Goal: Task Accomplishment & Management: Manage account settings

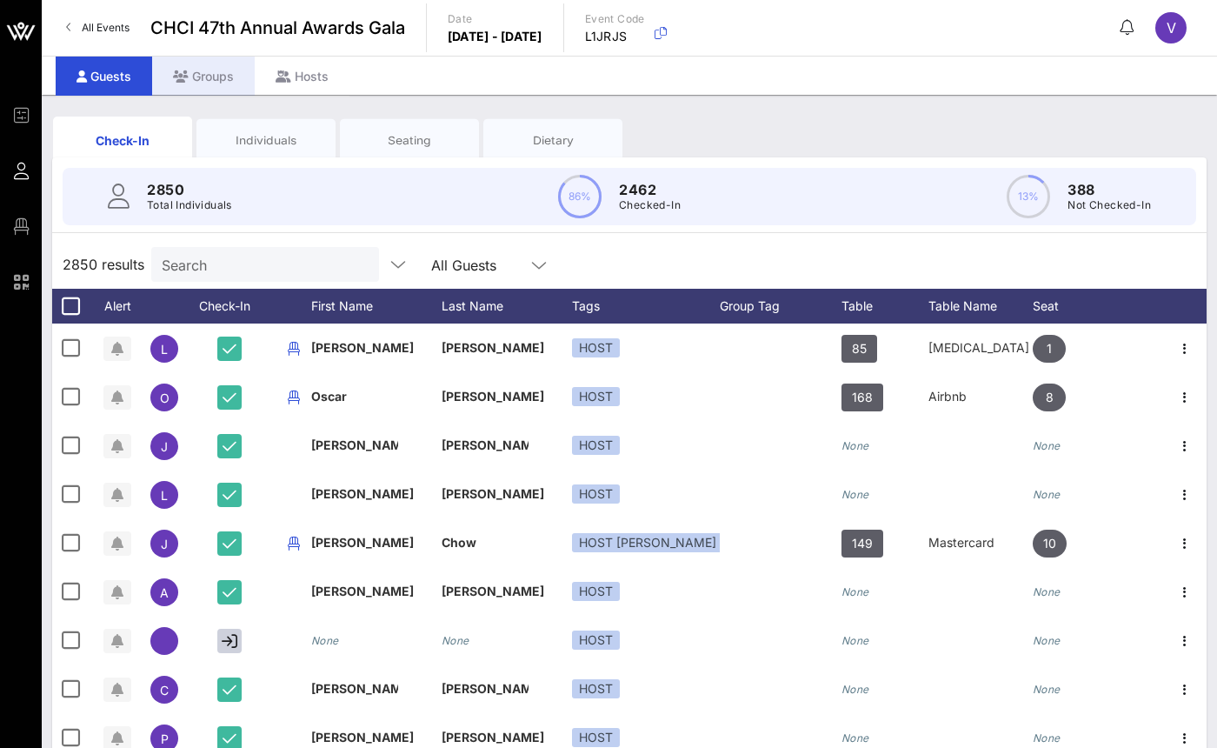
click at [217, 69] on div "Groups" at bounding box center [203, 76] width 103 height 39
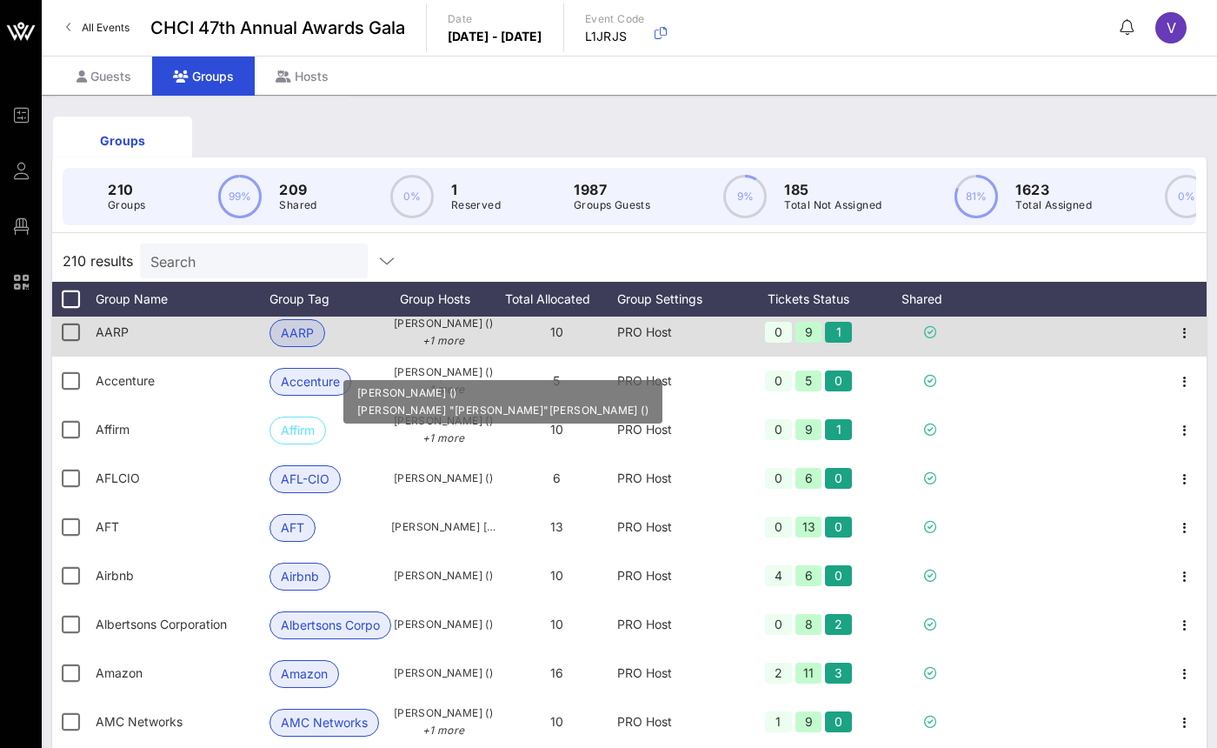
scroll to position [12, 0]
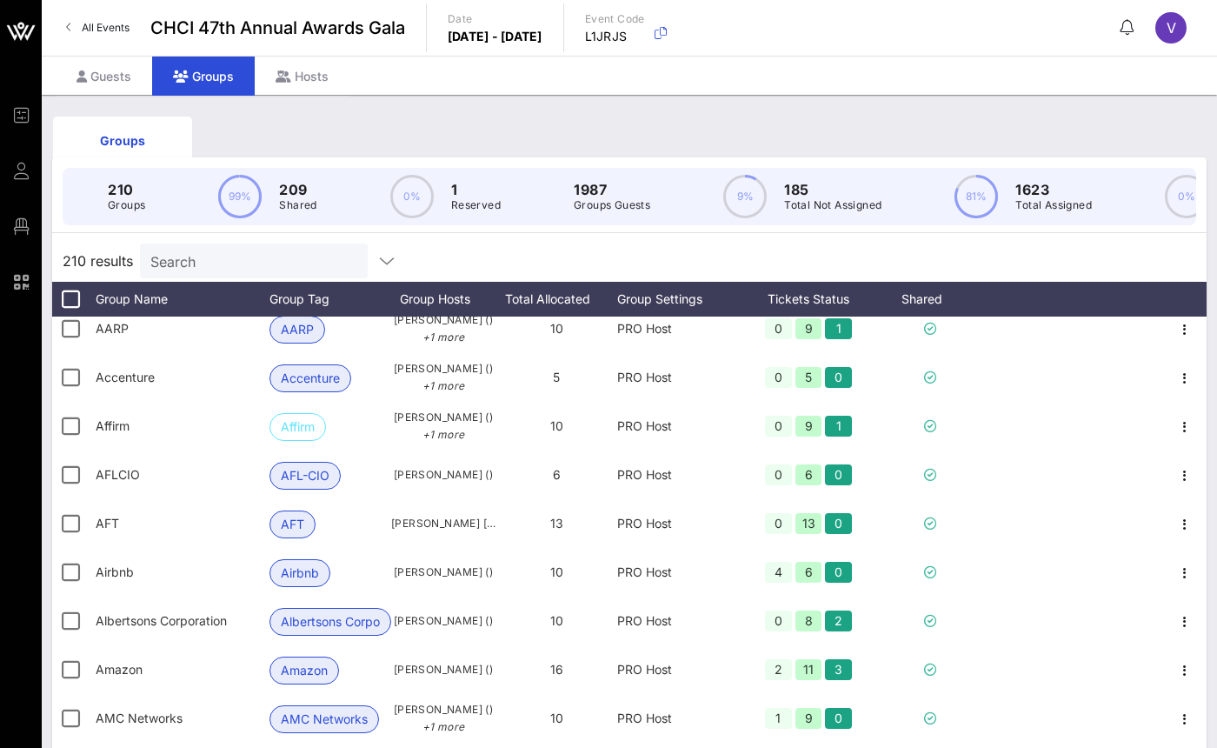
click at [295, 272] on input "Search" at bounding box center [251, 261] width 203 height 23
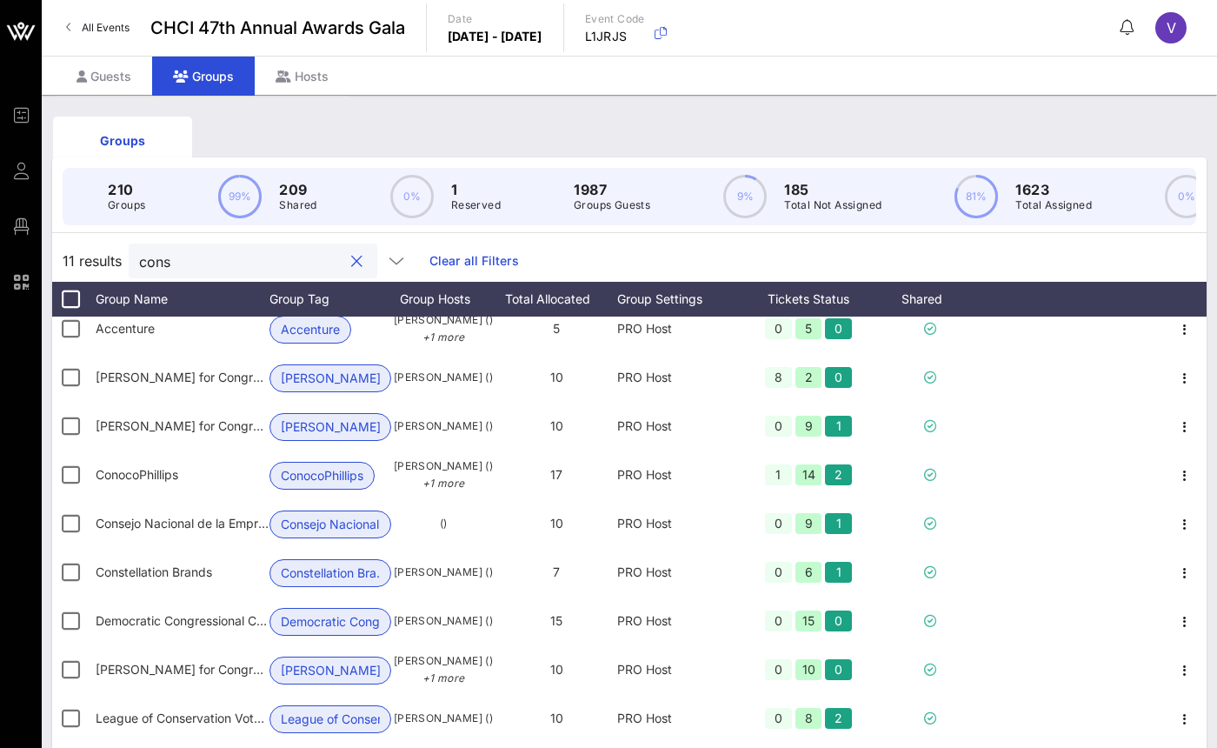
scroll to position [0, 0]
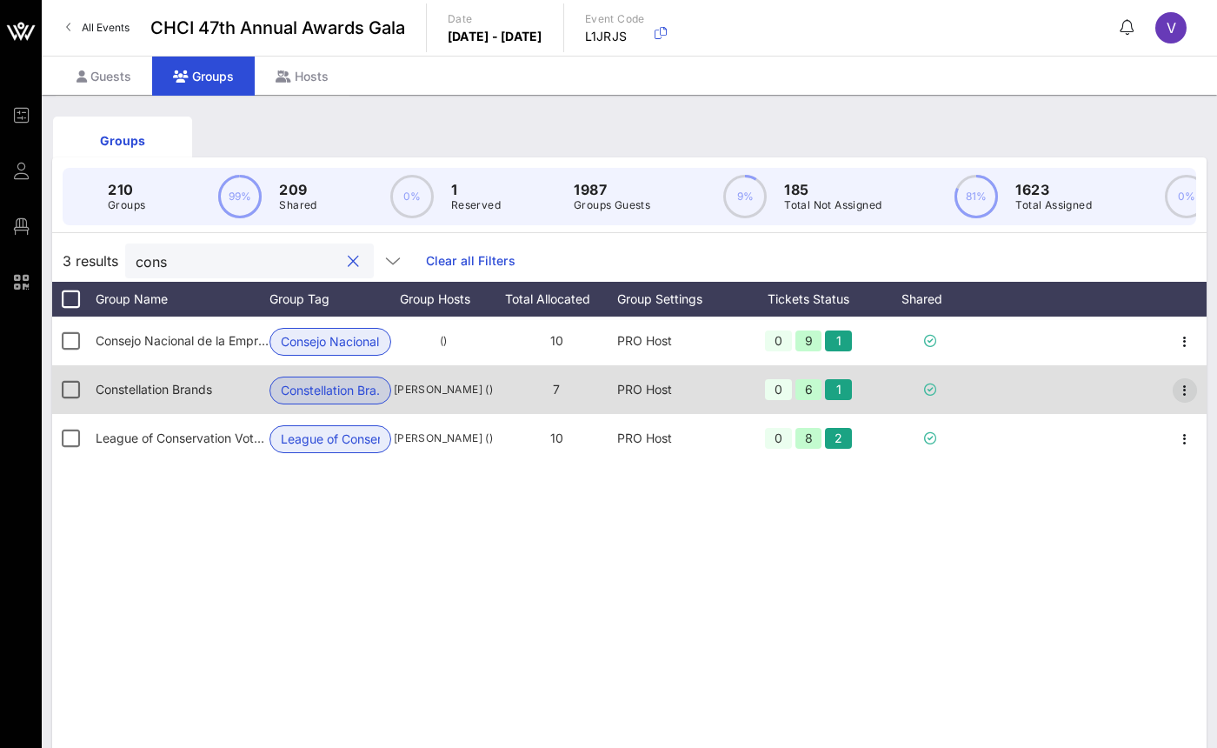
type input "cons"
click at [1182, 401] on icon "button" at bounding box center [1185, 390] width 21 height 21
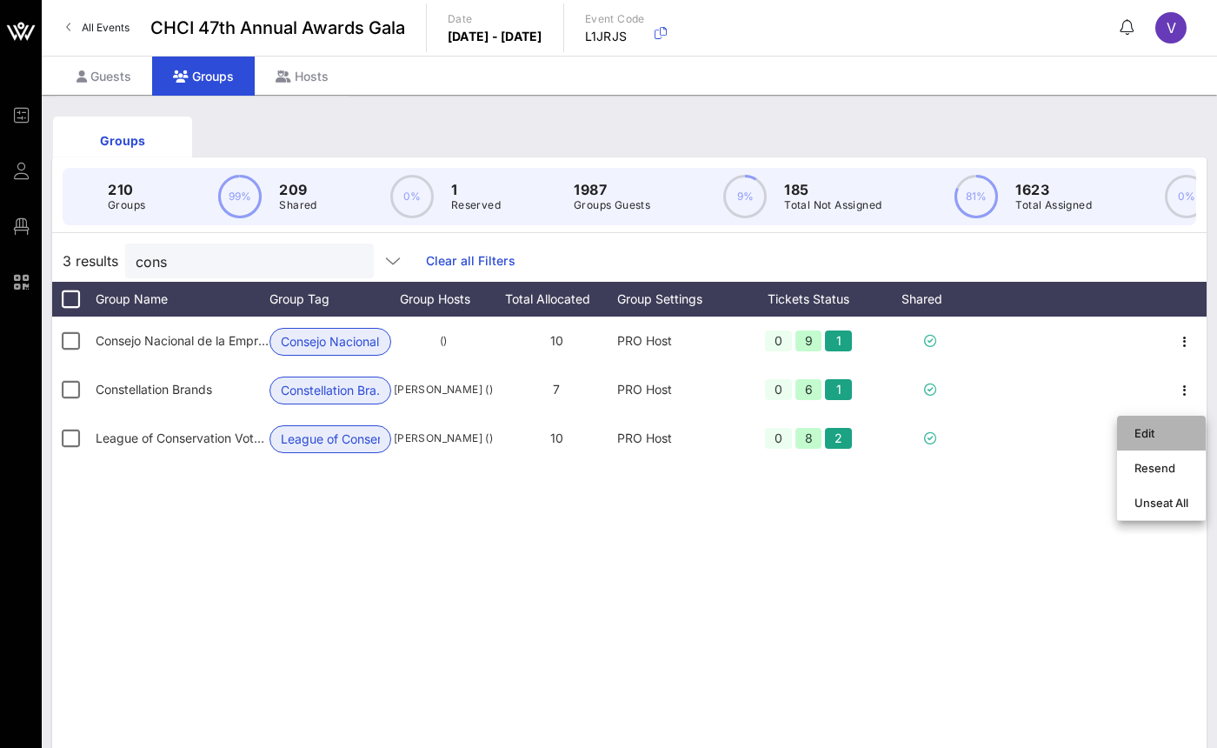
click at [1161, 434] on div "Edit" at bounding box center [1162, 433] width 54 height 14
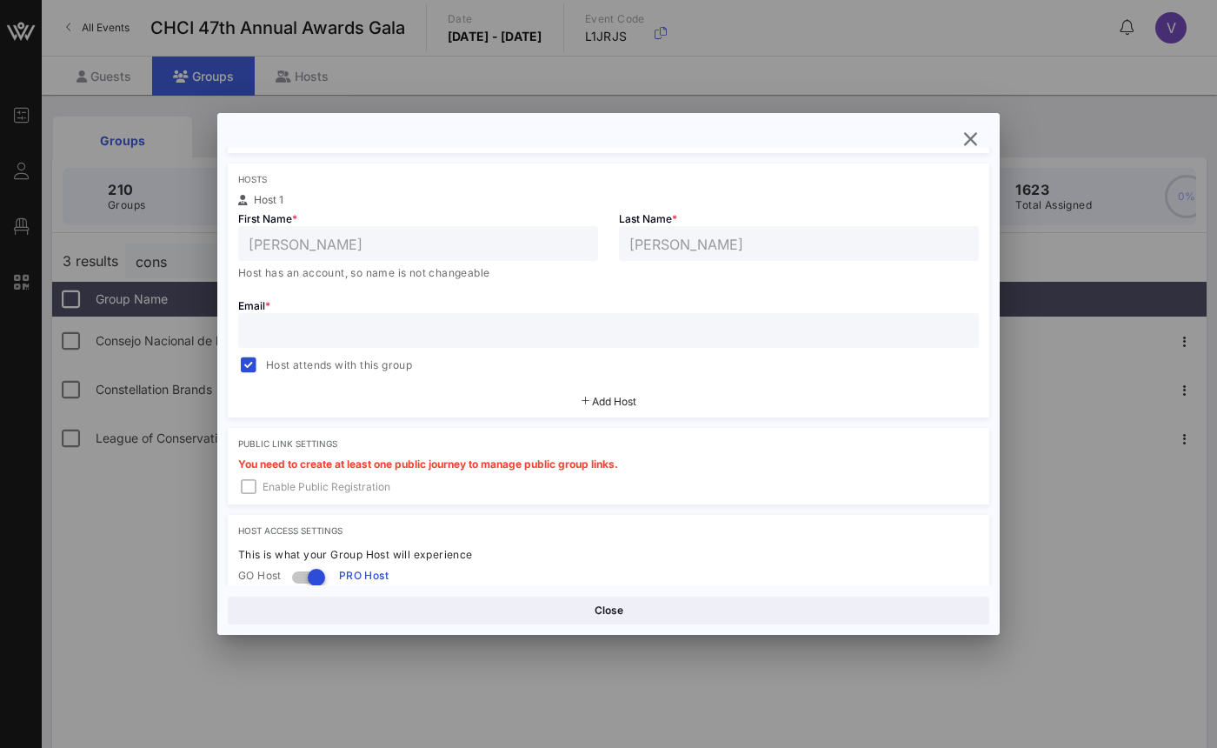
scroll to position [272, 0]
click at [622, 399] on span "Add Host" at bounding box center [614, 400] width 44 height 13
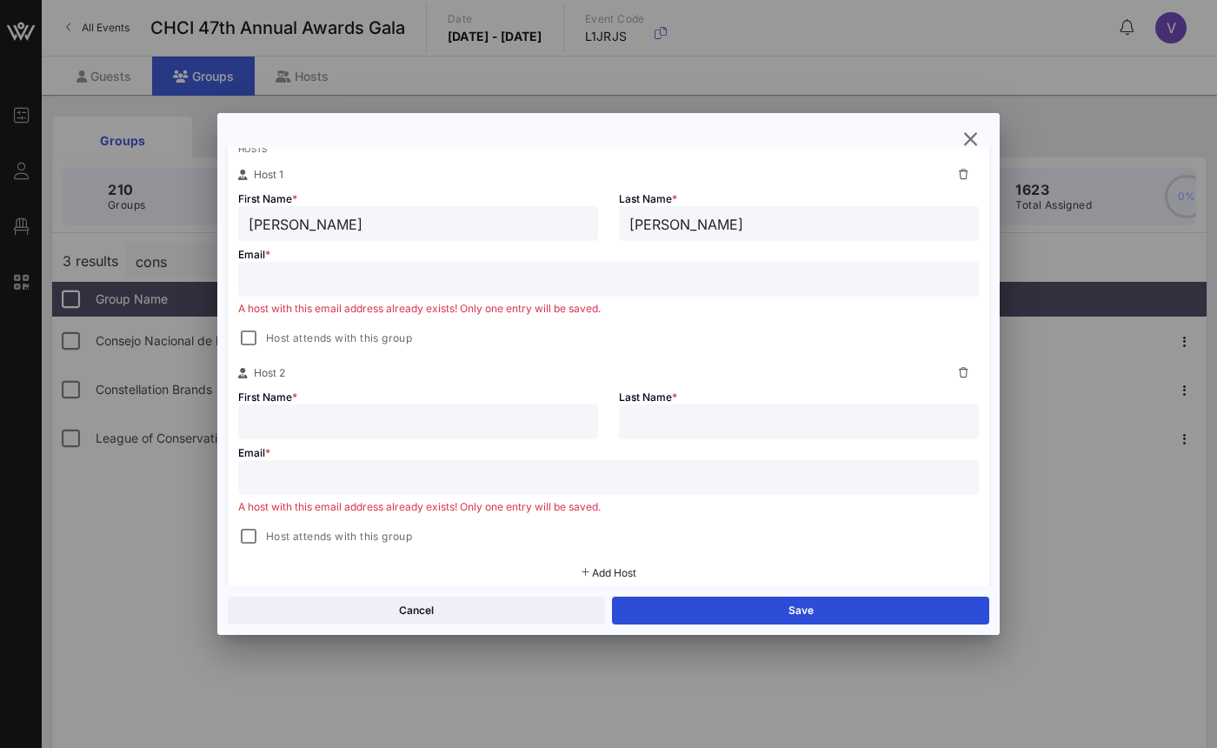
scroll to position [336, 0]
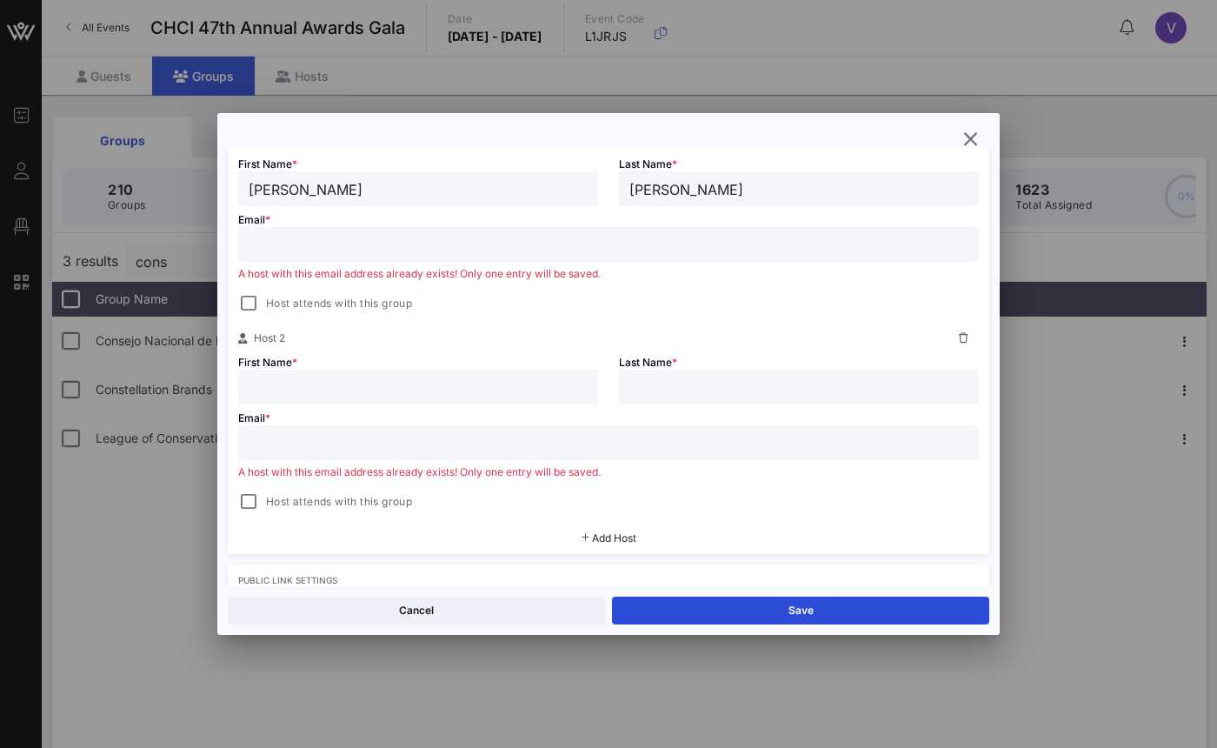
click at [318, 372] on div at bounding box center [418, 386] width 339 height 35
paste input "[PERSON_NAME]"
drag, startPoint x: 414, startPoint y: 387, endPoint x: 315, endPoint y: 382, distance: 99.2
click at [315, 382] on input "[PERSON_NAME]" at bounding box center [418, 387] width 339 height 23
click at [312, 385] on input "[PERSON_NAME]" at bounding box center [418, 387] width 339 height 23
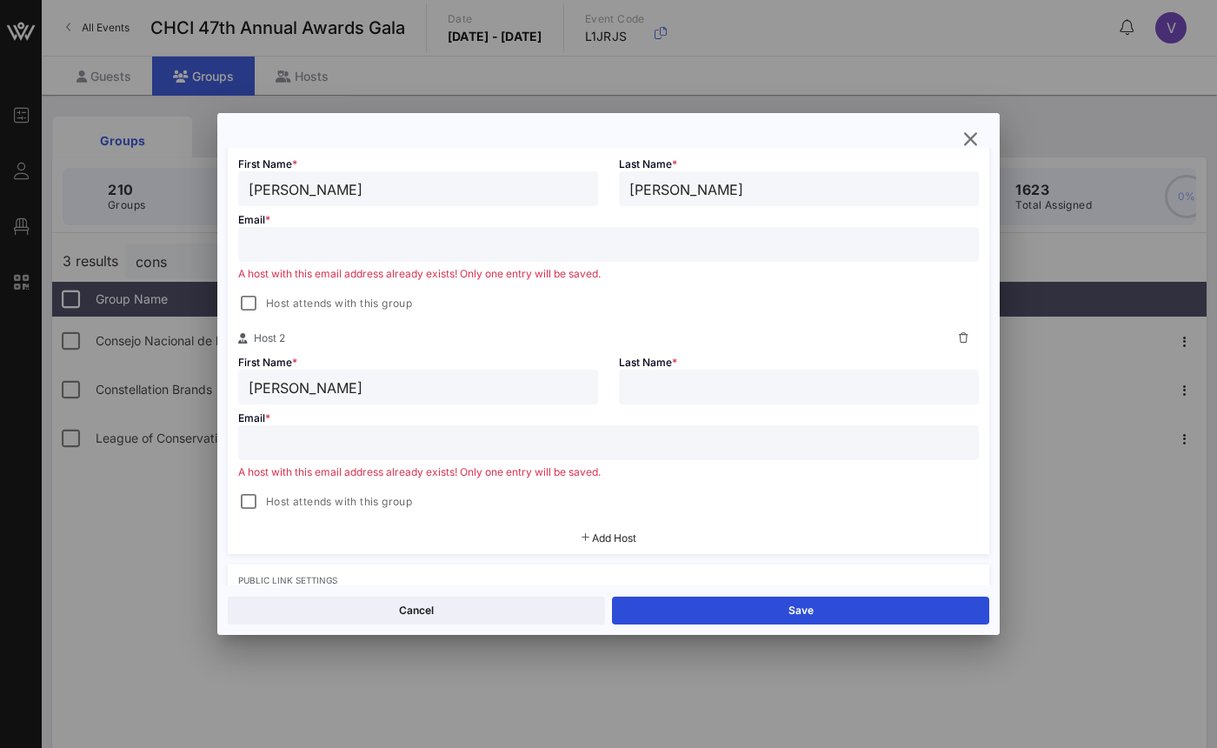
drag, startPoint x: 404, startPoint y: 374, endPoint x: 329, endPoint y: 378, distance: 74.9
click at [329, 378] on div "[PERSON_NAME]" at bounding box center [418, 386] width 339 height 35
drag, startPoint x: 372, startPoint y: 383, endPoint x: 310, endPoint y: 392, distance: 62.3
click at [310, 392] on input "[PERSON_NAME]" at bounding box center [418, 387] width 339 height 23
type input "Carolina"
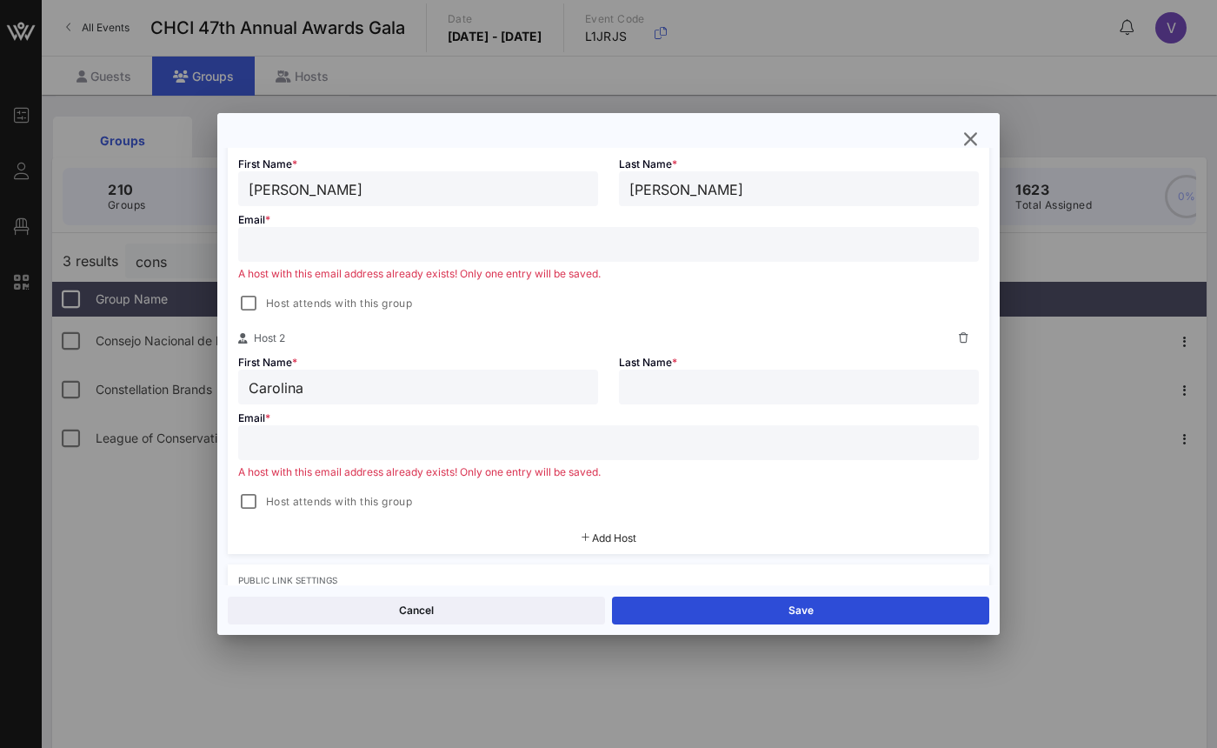
click at [707, 389] on input "text" at bounding box center [798, 387] width 339 height 23
paste input "[PERSON_NAME]"
type input "[PERSON_NAME]"
click at [684, 431] on input "text" at bounding box center [609, 442] width 720 height 23
paste input "[EMAIL_ADDRESS][PERSON_NAME][DOMAIN_NAME]"
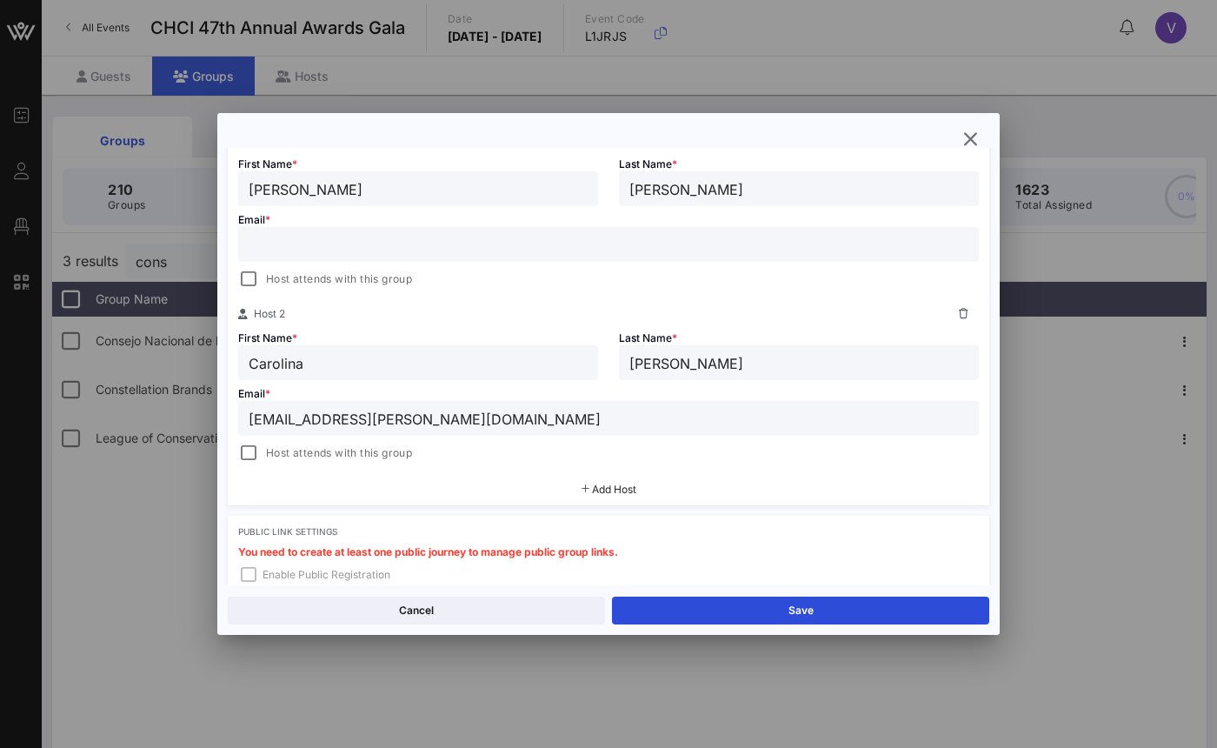
click at [252, 418] on input "[EMAIL_ADDRESS][PERSON_NAME][DOMAIN_NAME]" at bounding box center [609, 418] width 720 height 23
type input "[EMAIL_ADDRESS][PERSON_NAME][DOMAIN_NAME]"
click at [297, 491] on div "Add Host" at bounding box center [609, 489] width 762 height 31
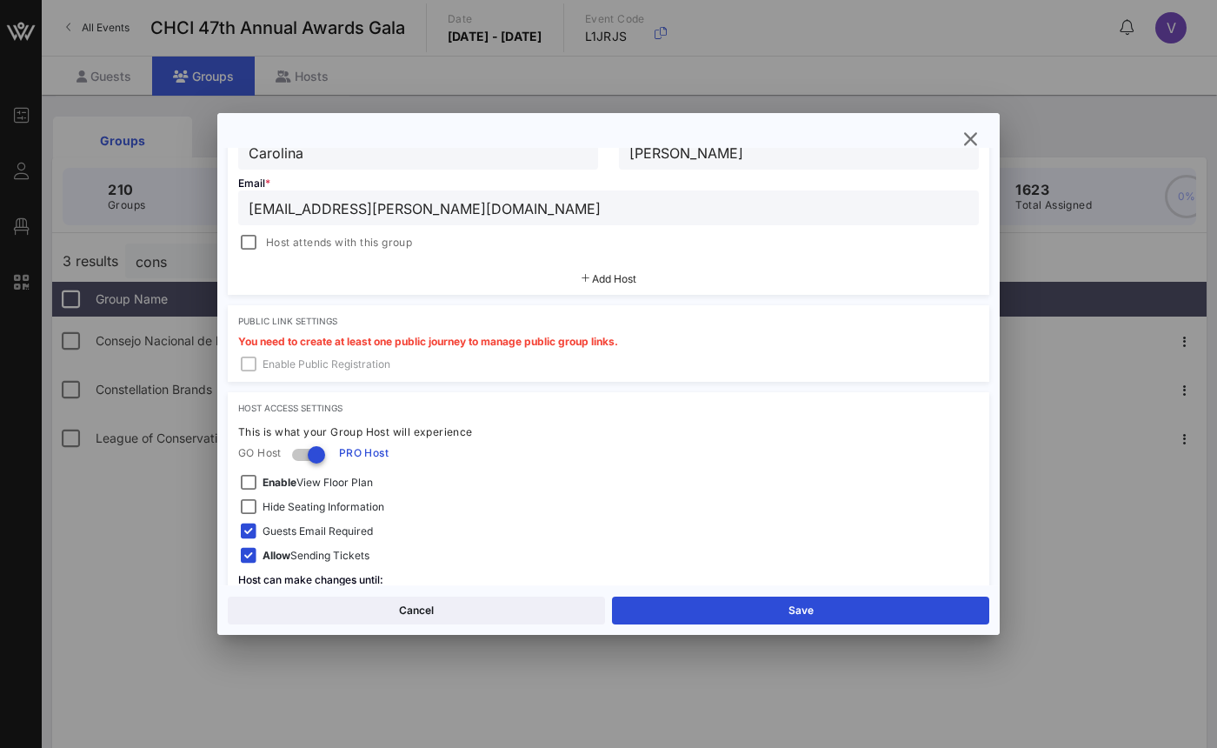
scroll to position [611, 0]
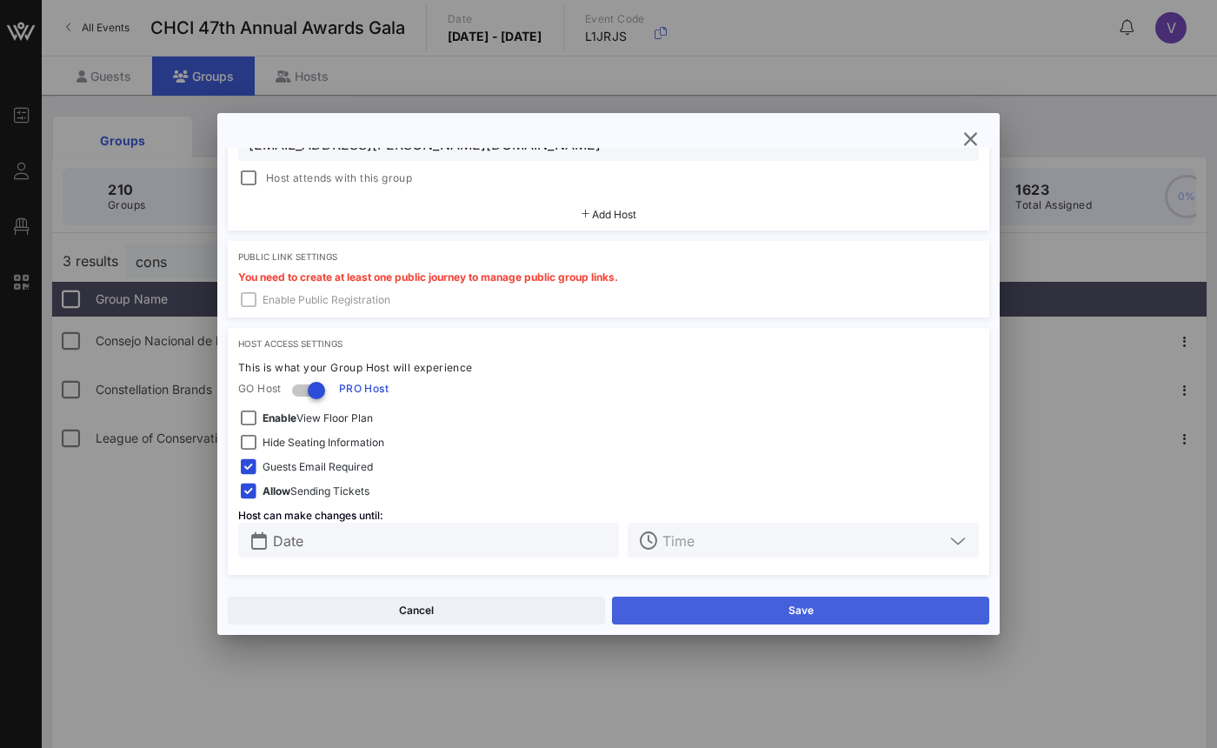
click at [767, 606] on button "Save" at bounding box center [800, 610] width 377 height 28
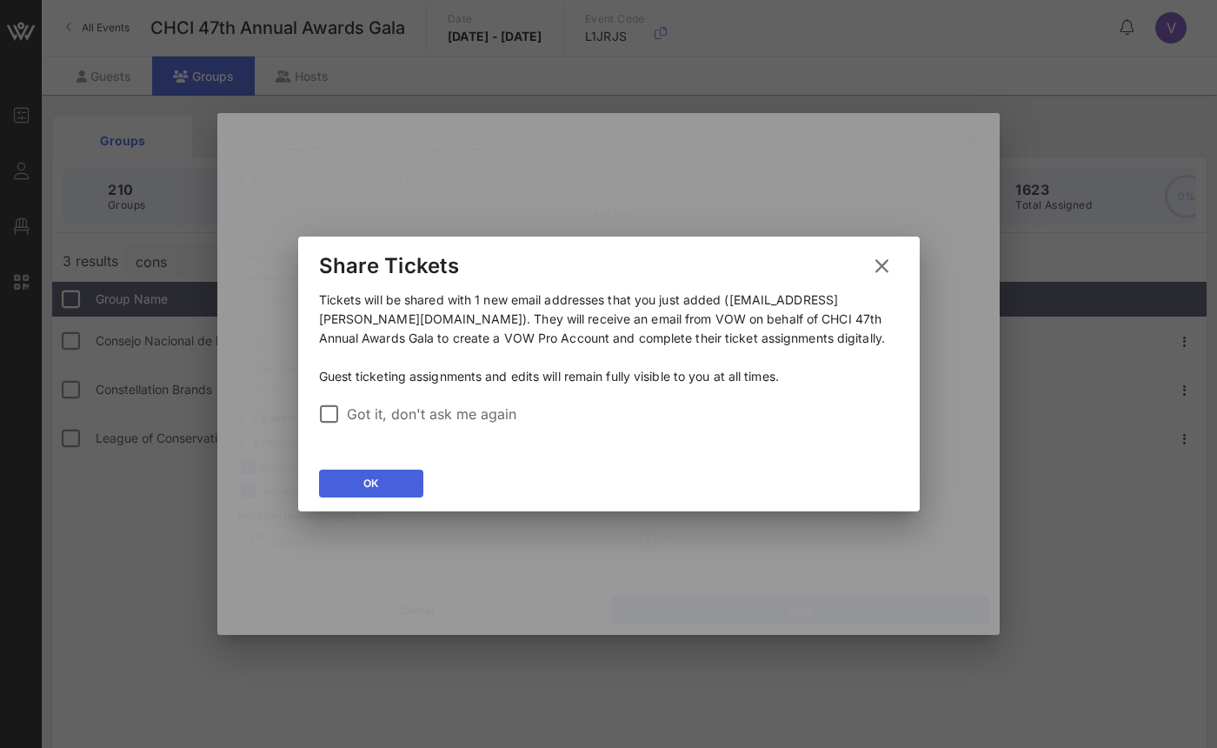
click at [363, 476] on div "OK" at bounding box center [370, 483] width 15 height 17
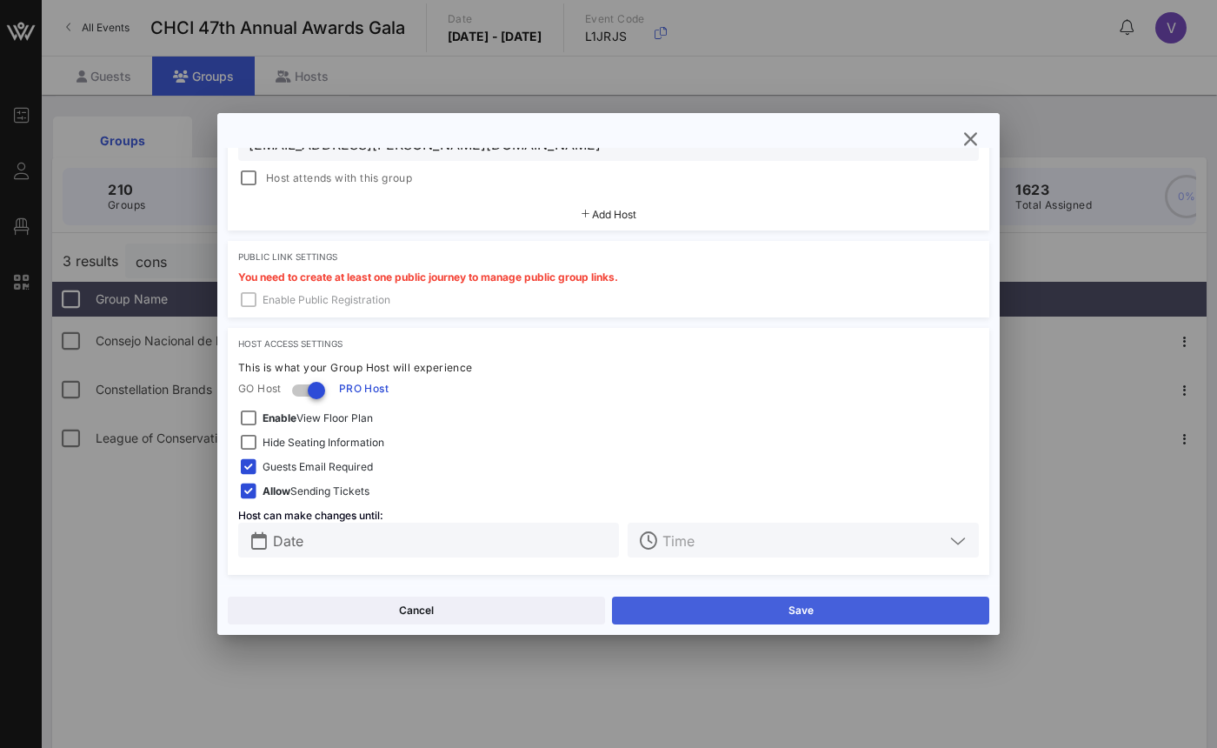
click at [665, 616] on button "Save" at bounding box center [800, 610] width 377 height 28
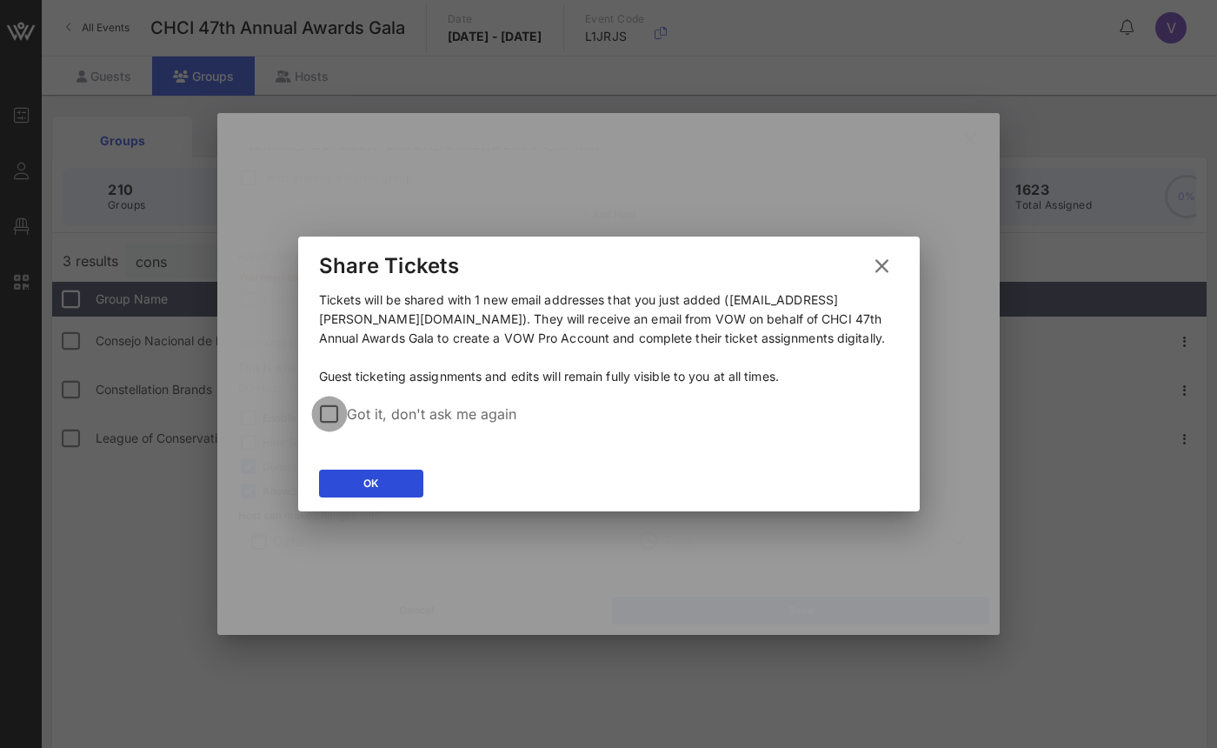
click at [320, 415] on div at bounding box center [330, 414] width 30 height 30
click at [358, 489] on button "OK" at bounding box center [371, 483] width 104 height 28
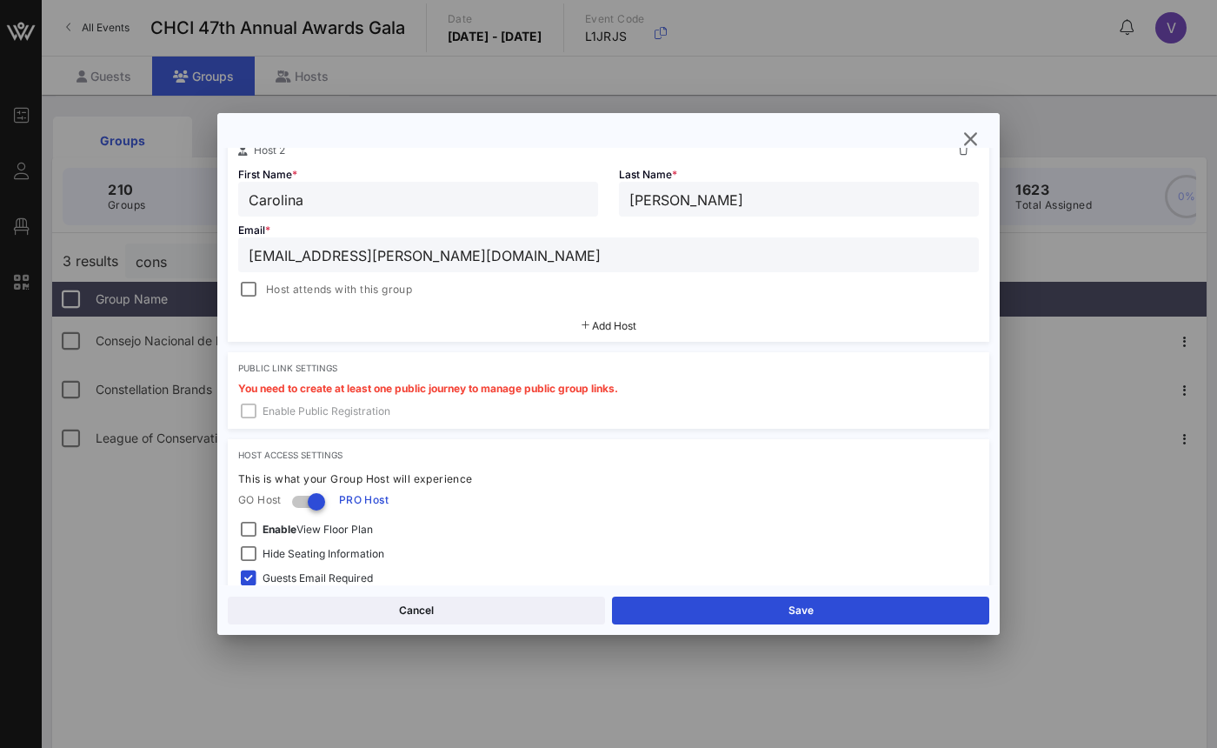
scroll to position [449, 0]
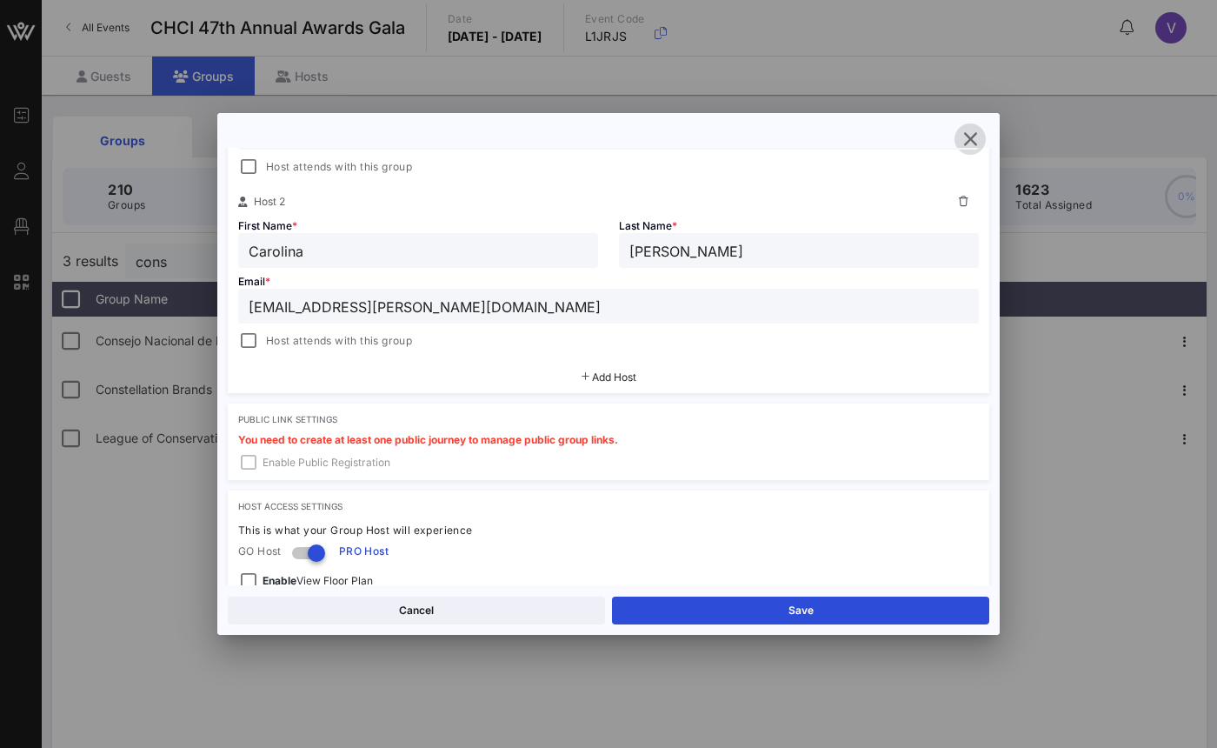
click at [974, 137] on icon "button" at bounding box center [970, 139] width 21 height 21
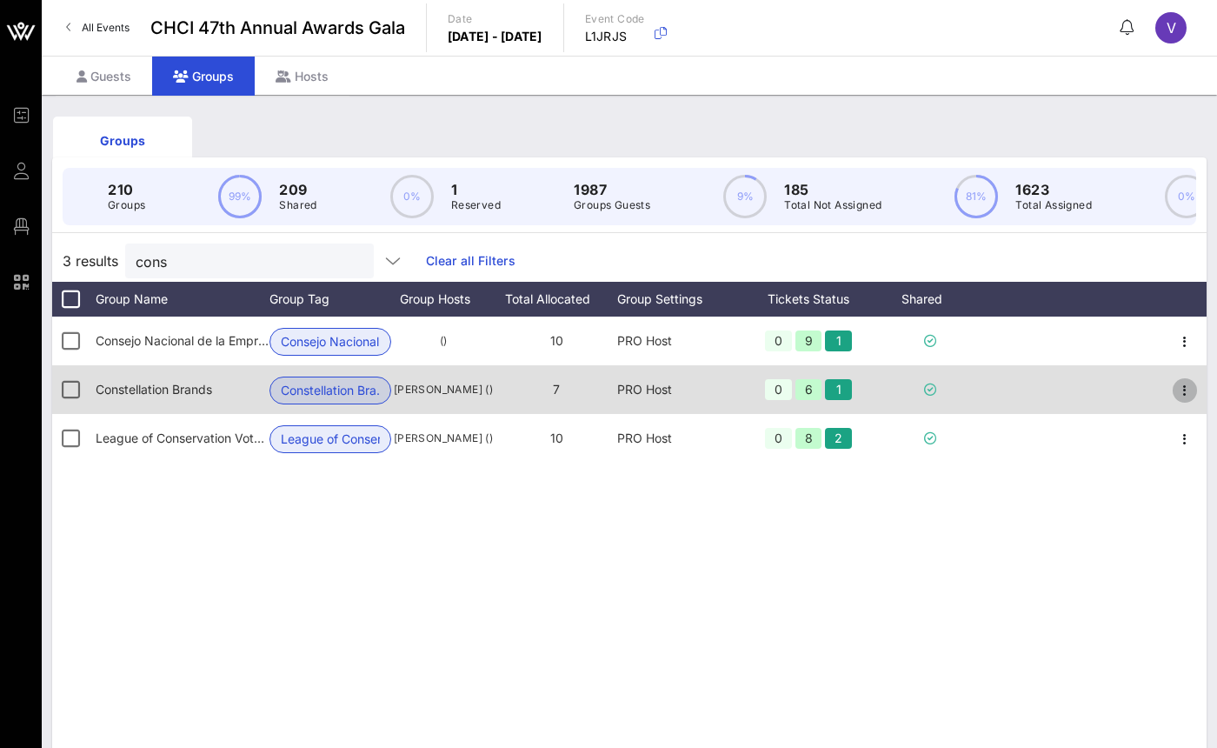
click at [1190, 401] on icon "button" at bounding box center [1185, 390] width 21 height 21
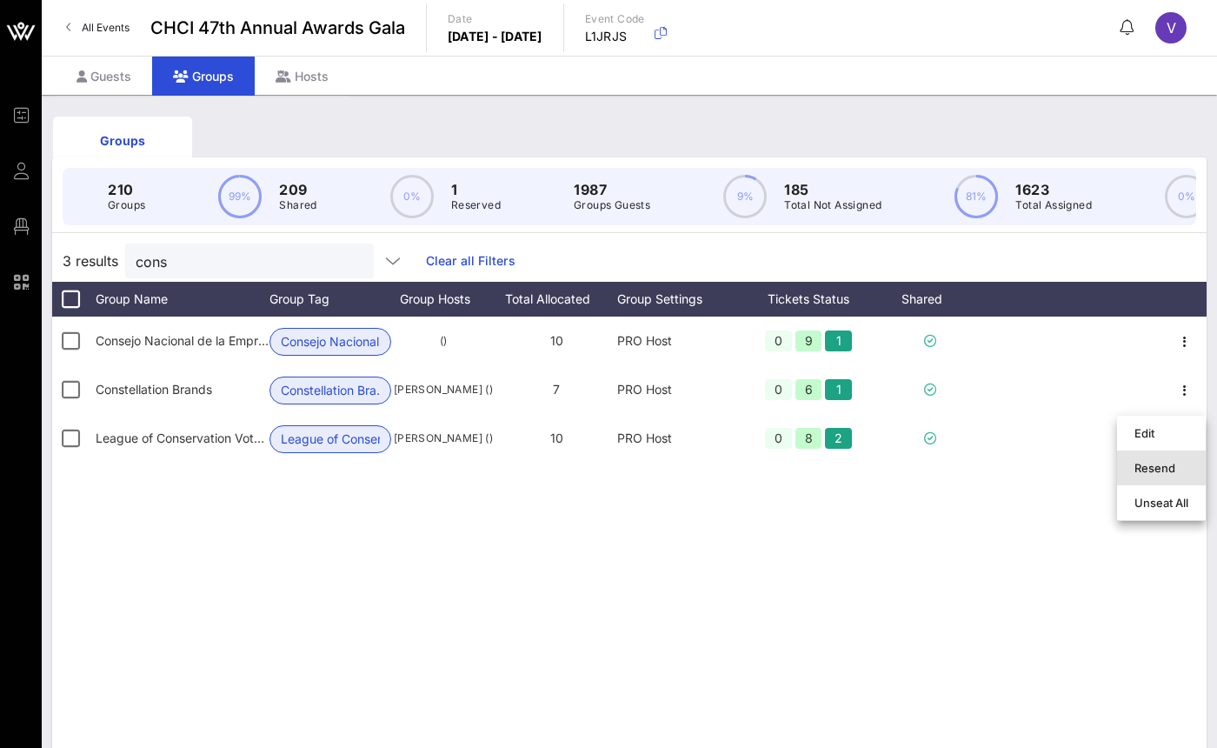
click at [1150, 468] on div "Resend" at bounding box center [1162, 468] width 54 height 14
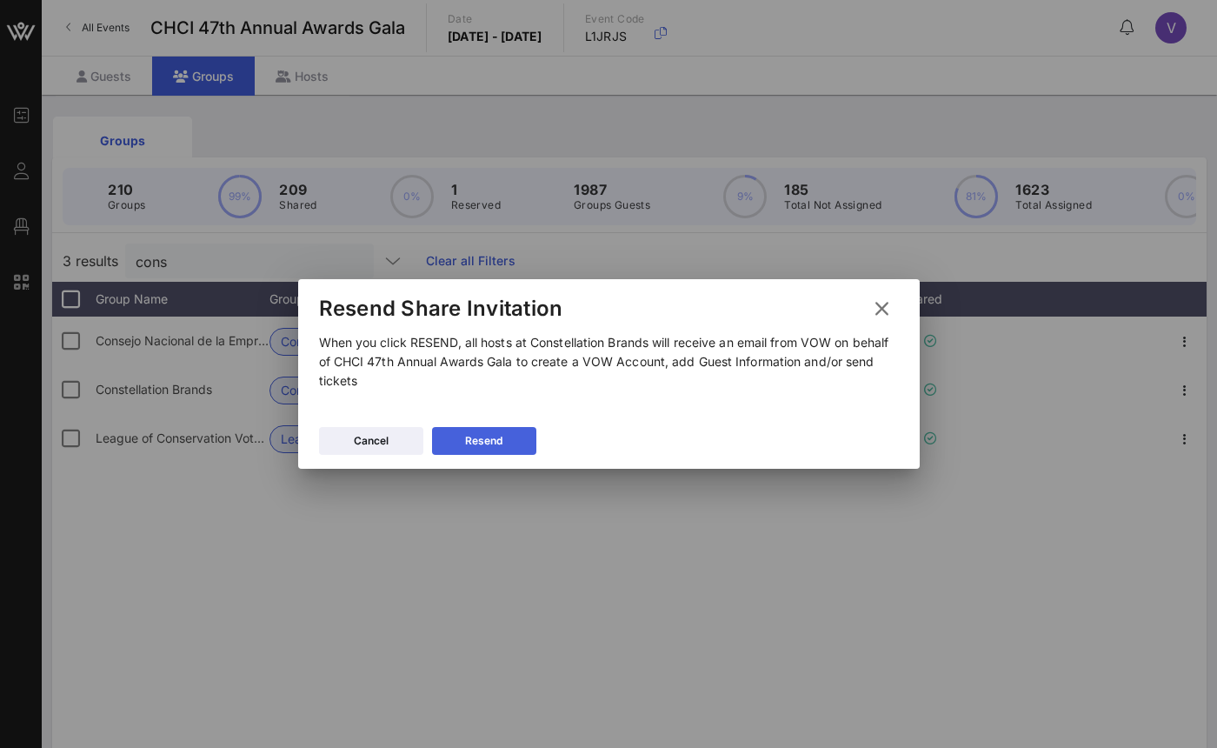
click at [474, 429] on button "Resend" at bounding box center [484, 441] width 104 height 28
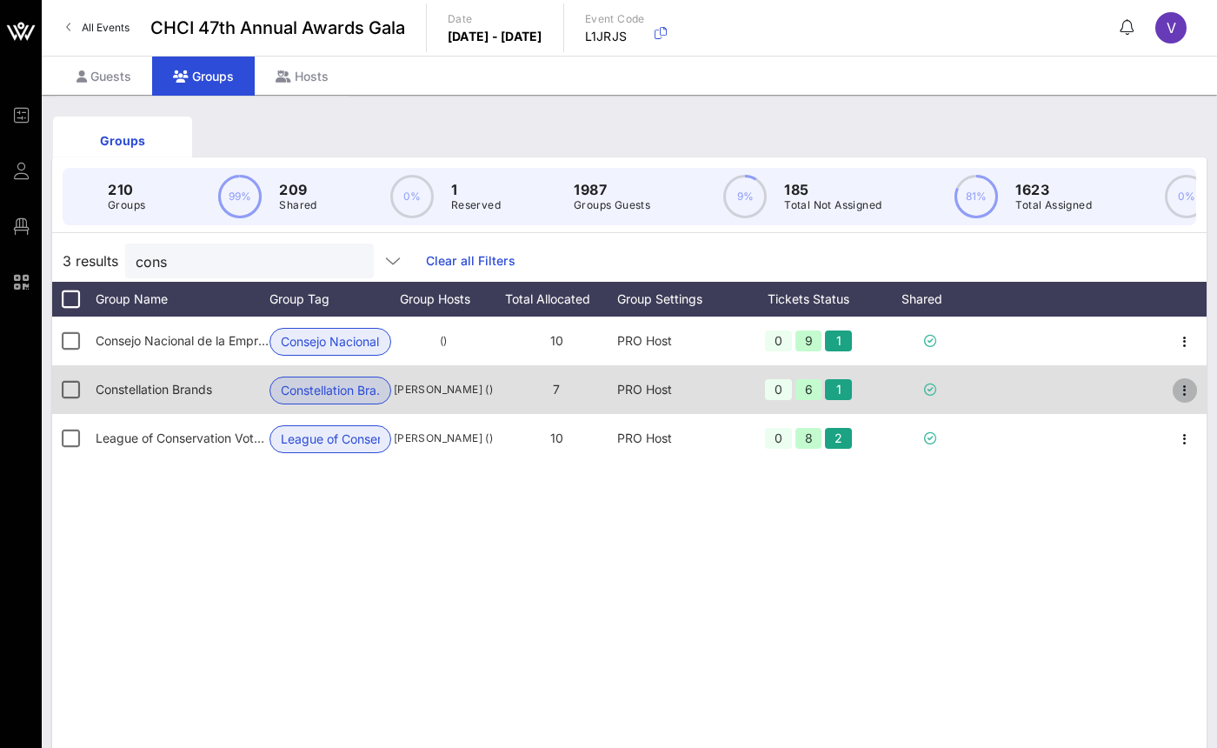
click at [1192, 401] on icon "button" at bounding box center [1185, 390] width 21 height 21
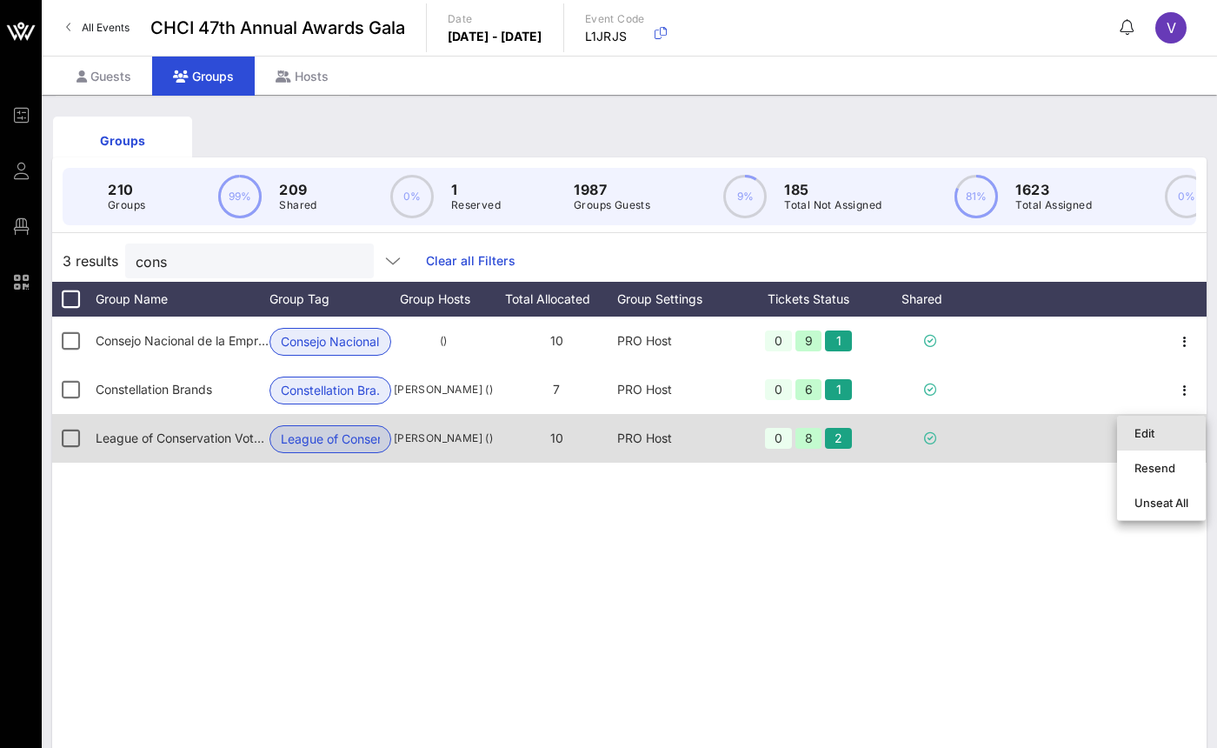
click at [1161, 432] on div "Edit" at bounding box center [1162, 433] width 54 height 14
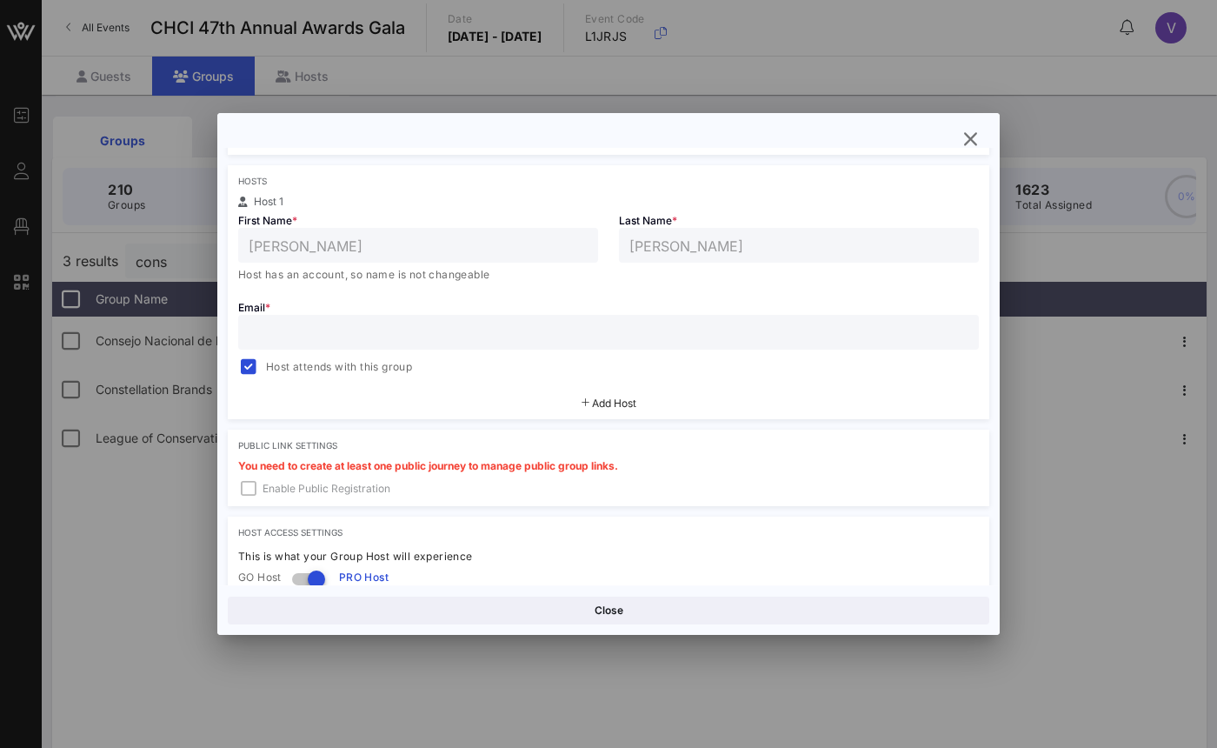
scroll to position [261, 0]
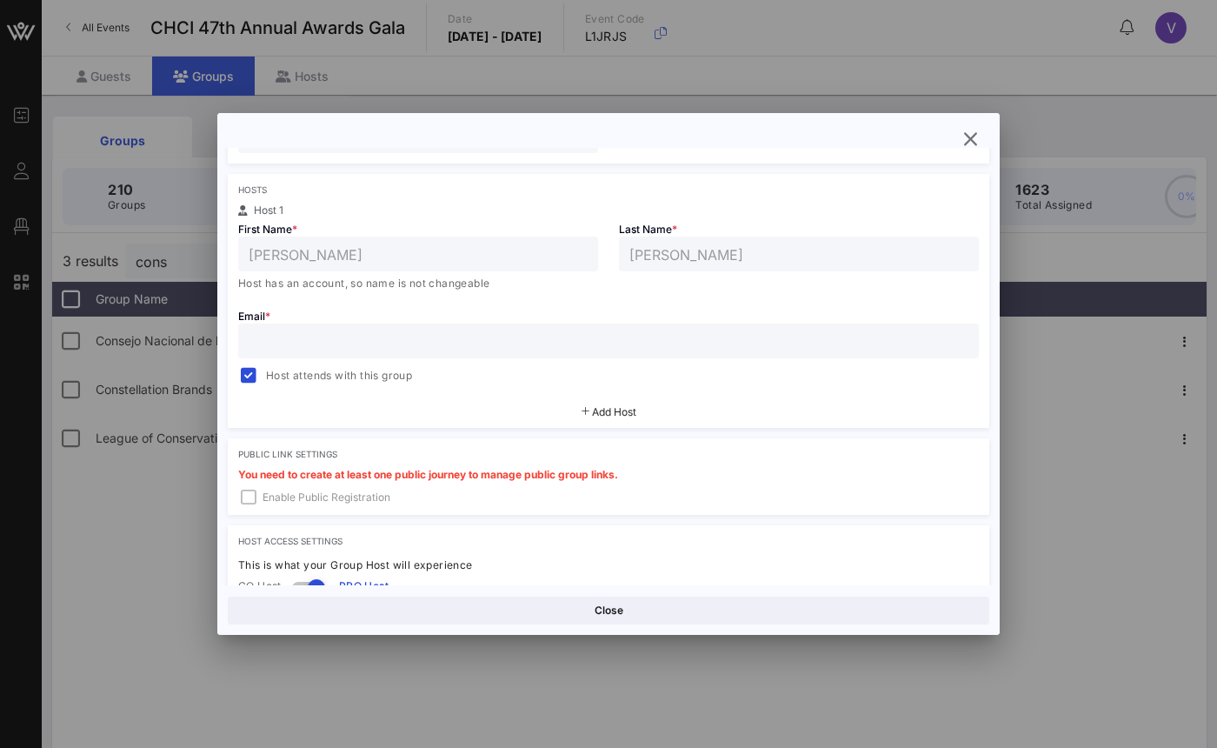
click at [624, 416] on span "Add Host" at bounding box center [614, 411] width 44 height 13
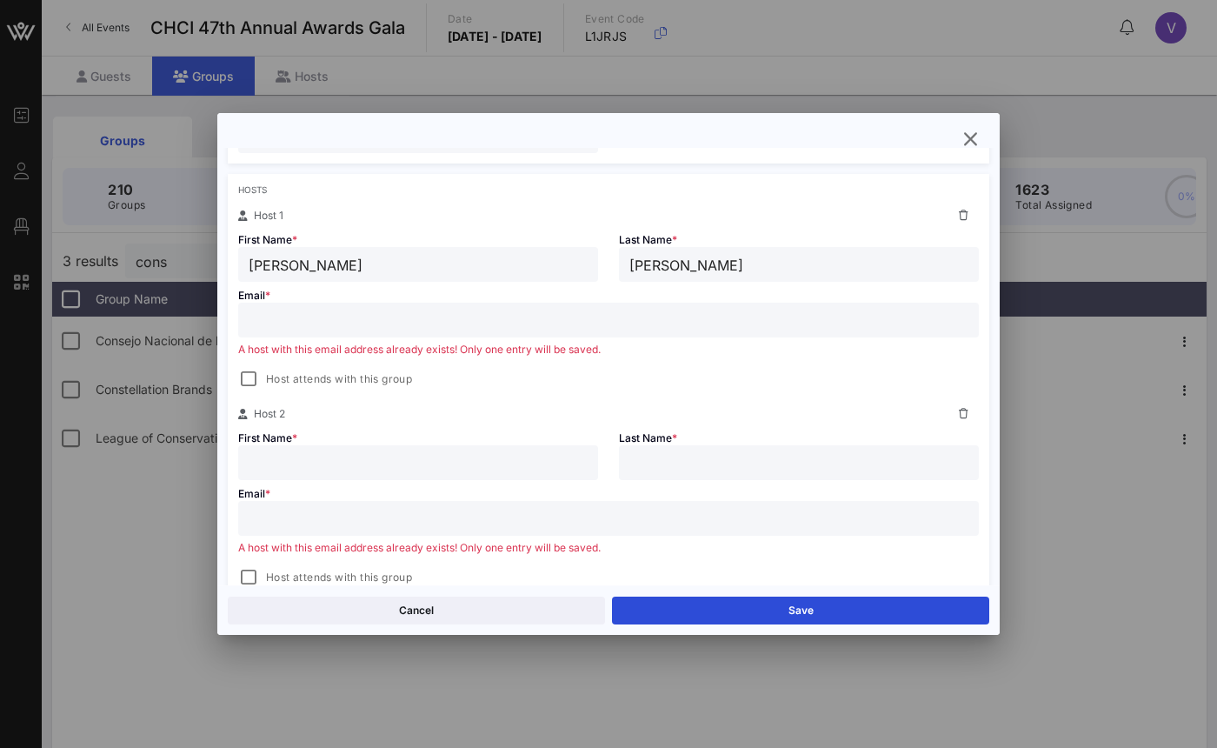
click at [400, 465] on input "text" at bounding box center [418, 462] width 339 height 23
type input "Carolina"
type input "[PERSON_NAME]"
click at [384, 524] on input "text" at bounding box center [609, 518] width 720 height 23
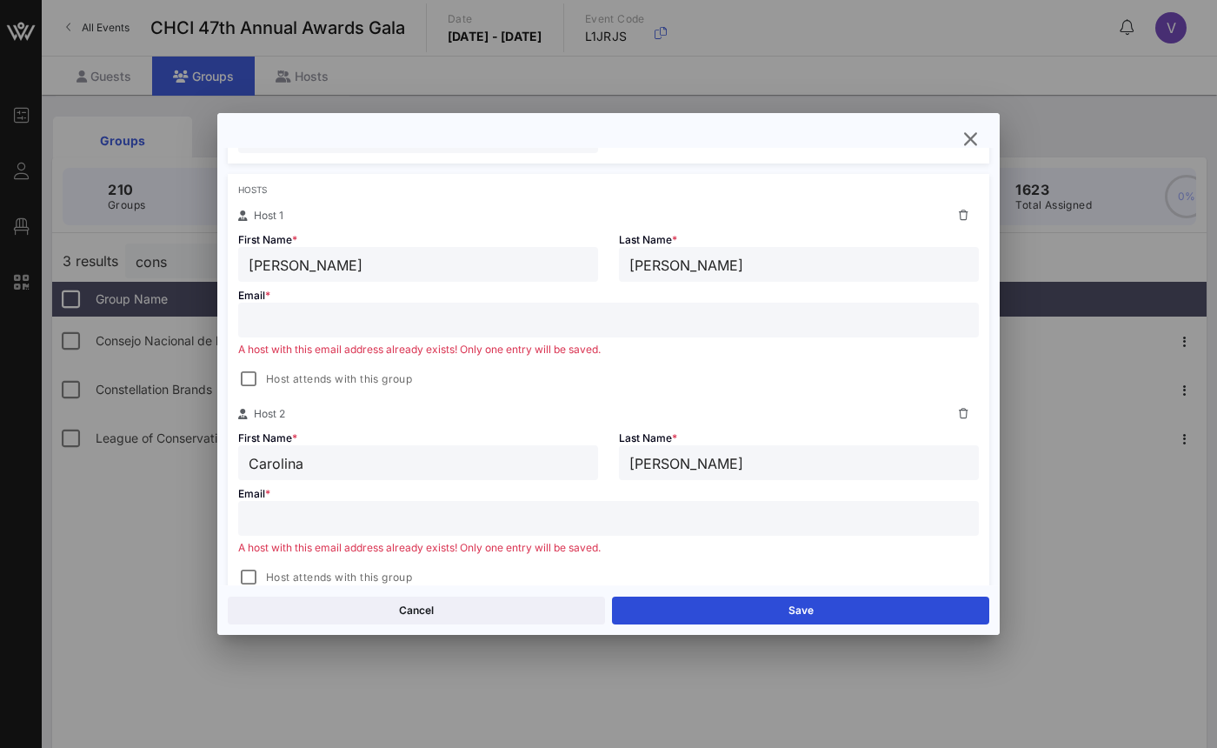
type input "v"
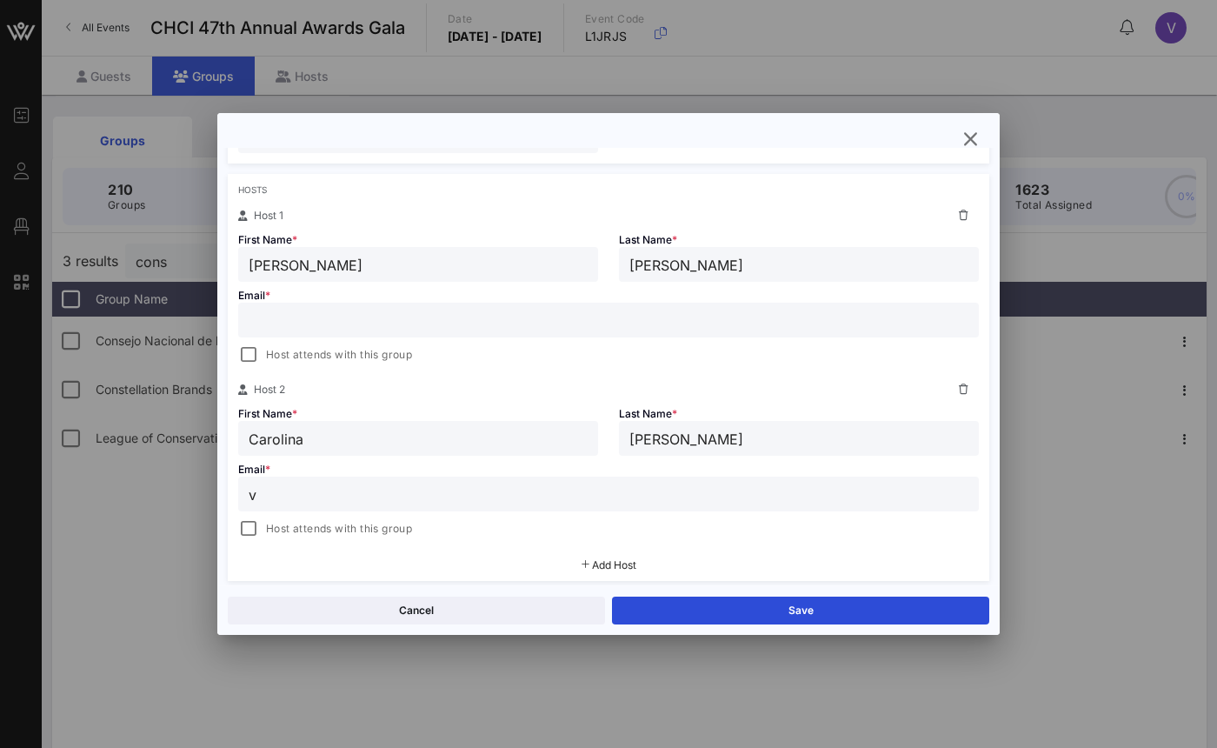
click at [334, 498] on input "v" at bounding box center [609, 494] width 720 height 23
click at [335, 495] on input "v" at bounding box center [609, 494] width 720 height 23
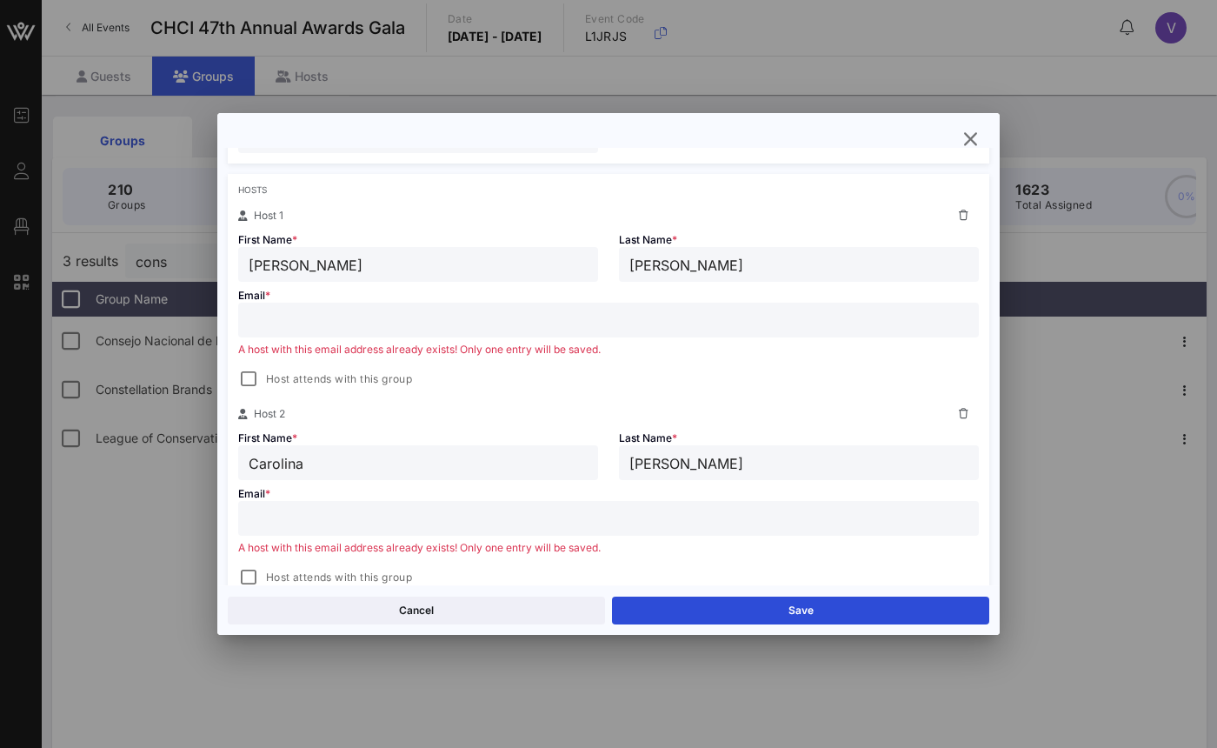
paste input "[PERSON_NAME] <[EMAIL_ADDRESS][PERSON_NAME][DOMAIN_NAME]>"
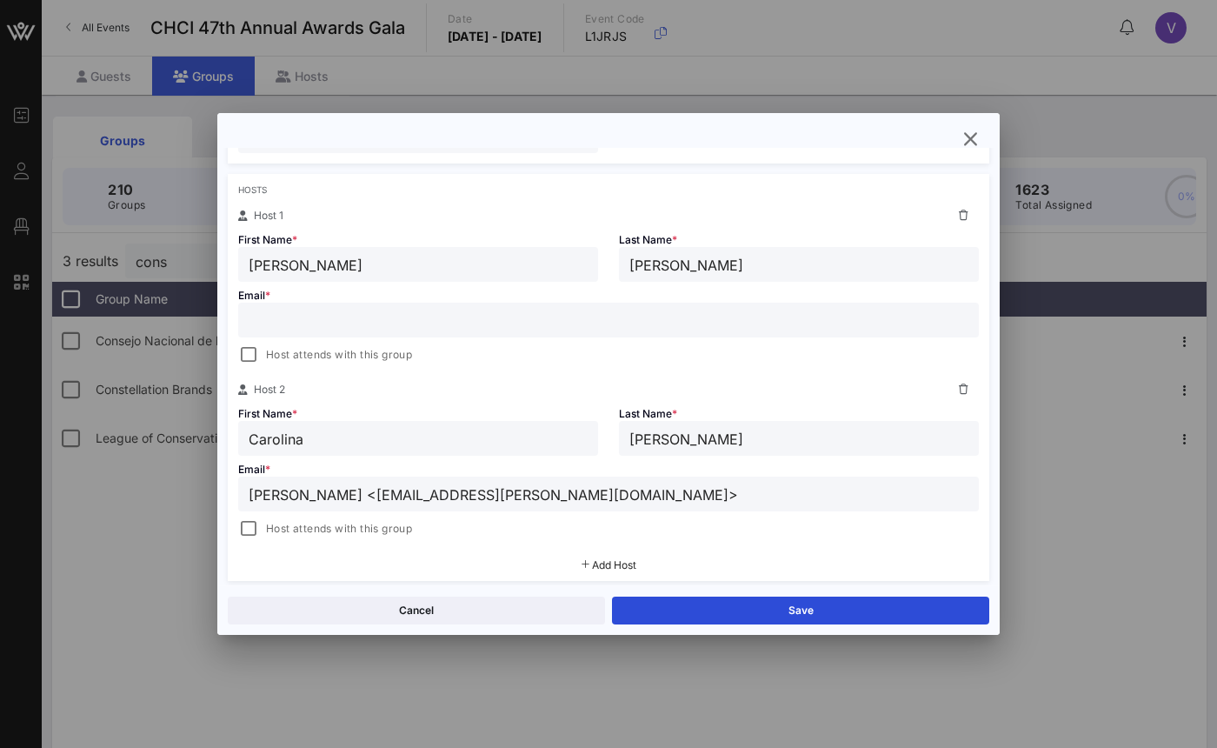
click at [390, 507] on div "[PERSON_NAME] <[EMAIL_ADDRESS][PERSON_NAME][DOMAIN_NAME]>" at bounding box center [609, 493] width 720 height 35
click at [389, 502] on input "[PERSON_NAME] <[EMAIL_ADDRESS][PERSON_NAME][DOMAIN_NAME]>" at bounding box center [609, 494] width 720 height 23
click at [571, 515] on div "Host attends with this group" at bounding box center [608, 527] width 741 height 24
click at [568, 500] on input "[EMAIL_ADDRESS][PERSON_NAME][DOMAIN_NAME]>" at bounding box center [609, 494] width 720 height 23
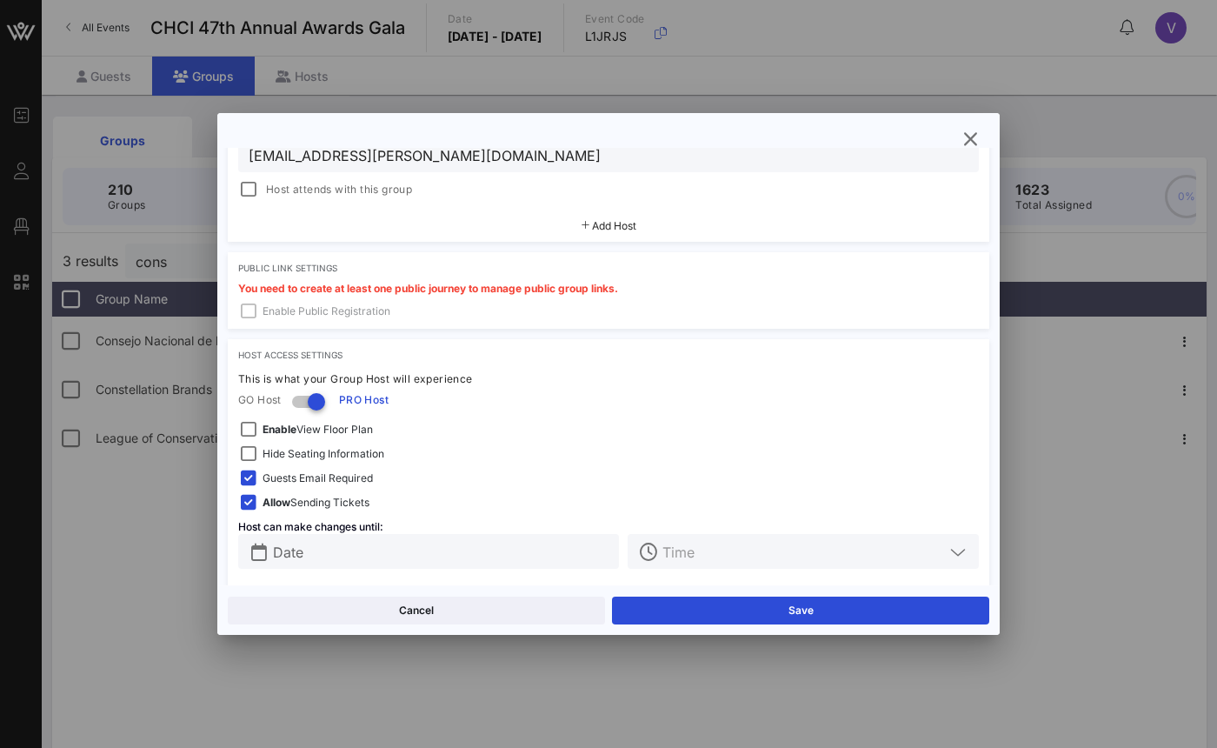
scroll to position [611, 0]
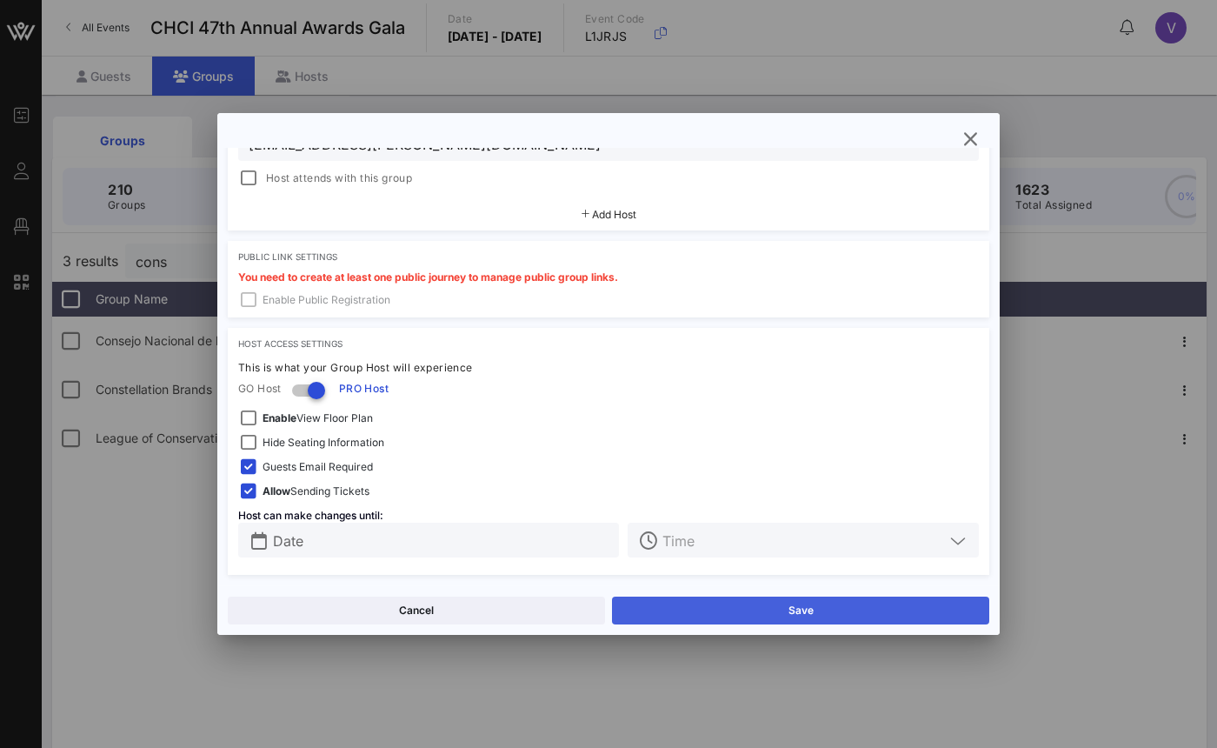
type input "[EMAIL_ADDRESS][PERSON_NAME][DOMAIN_NAME]"
click at [732, 618] on button "Save" at bounding box center [800, 610] width 377 height 28
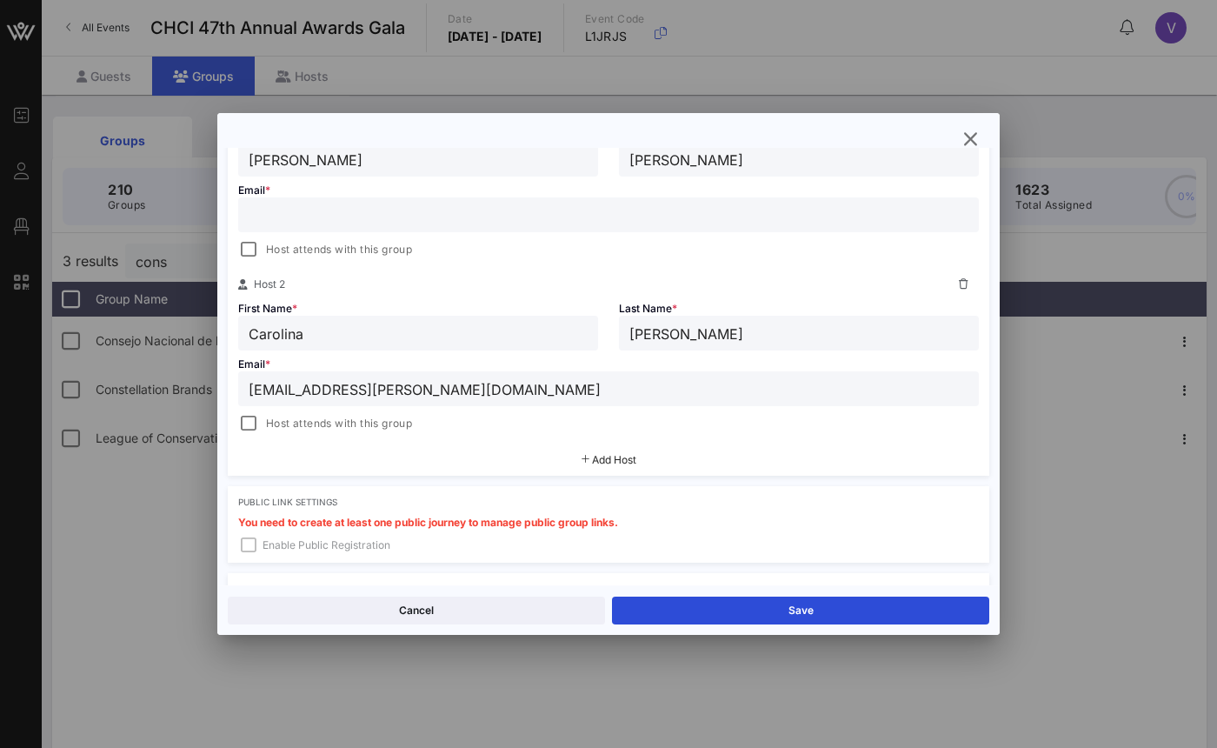
scroll to position [359, 0]
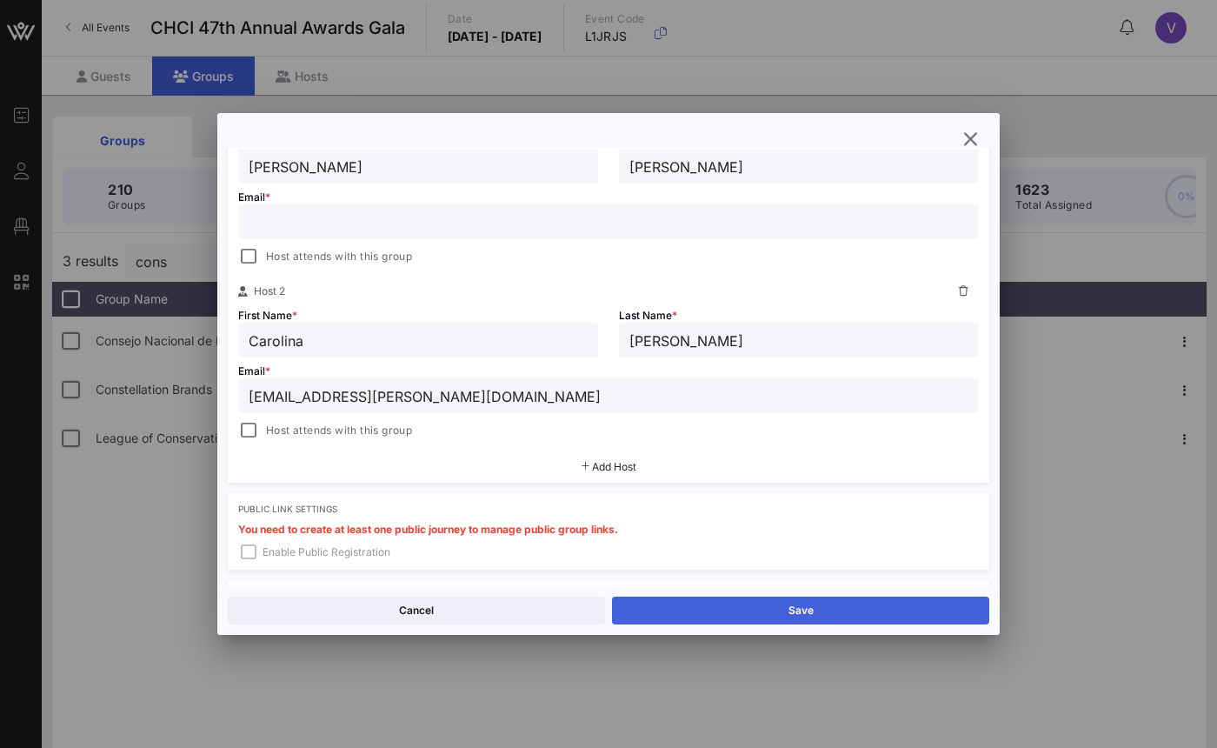
click at [724, 612] on button "Save" at bounding box center [800, 610] width 377 height 28
click at [256, 557] on div "You need to create at least one public journey to manage public group links. En…" at bounding box center [609, 546] width 762 height 45
click at [252, 556] on div "You need to create at least one public journey to manage public group links. En…" at bounding box center [609, 546] width 762 height 45
click at [270, 526] on span "You need to create at least one public journey to manage public group links." at bounding box center [428, 529] width 380 height 13
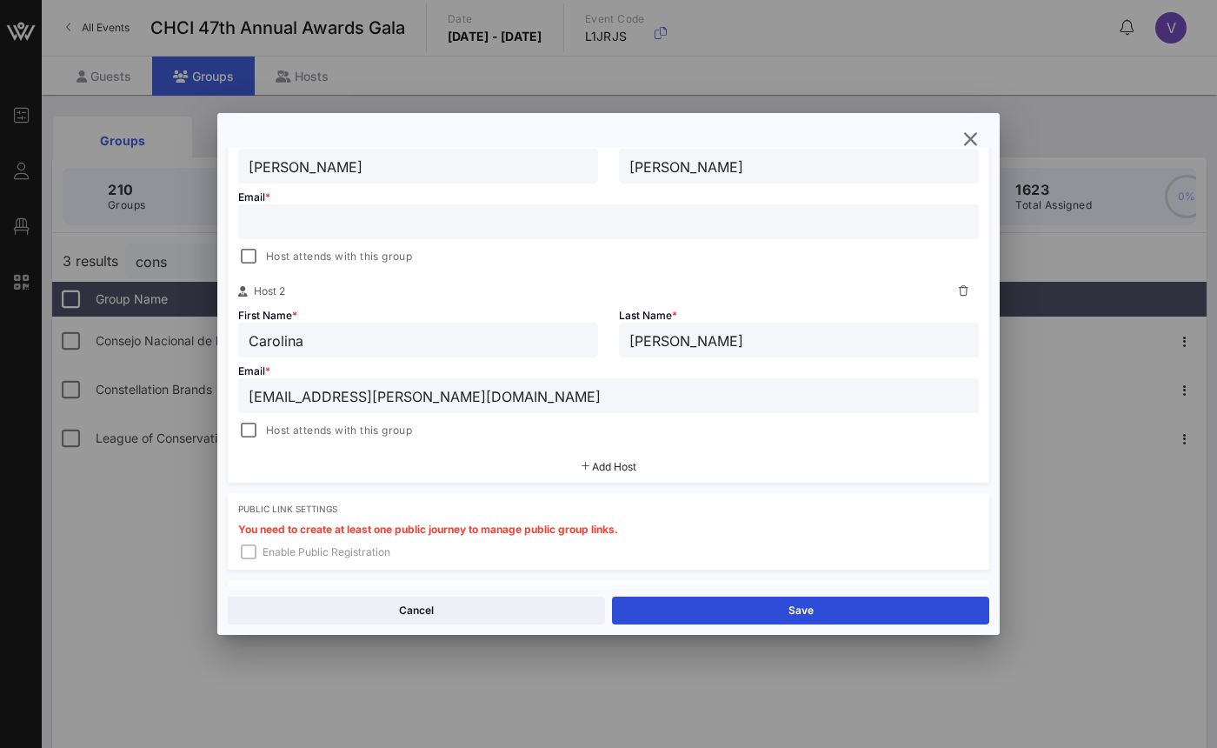
scroll to position [472, 0]
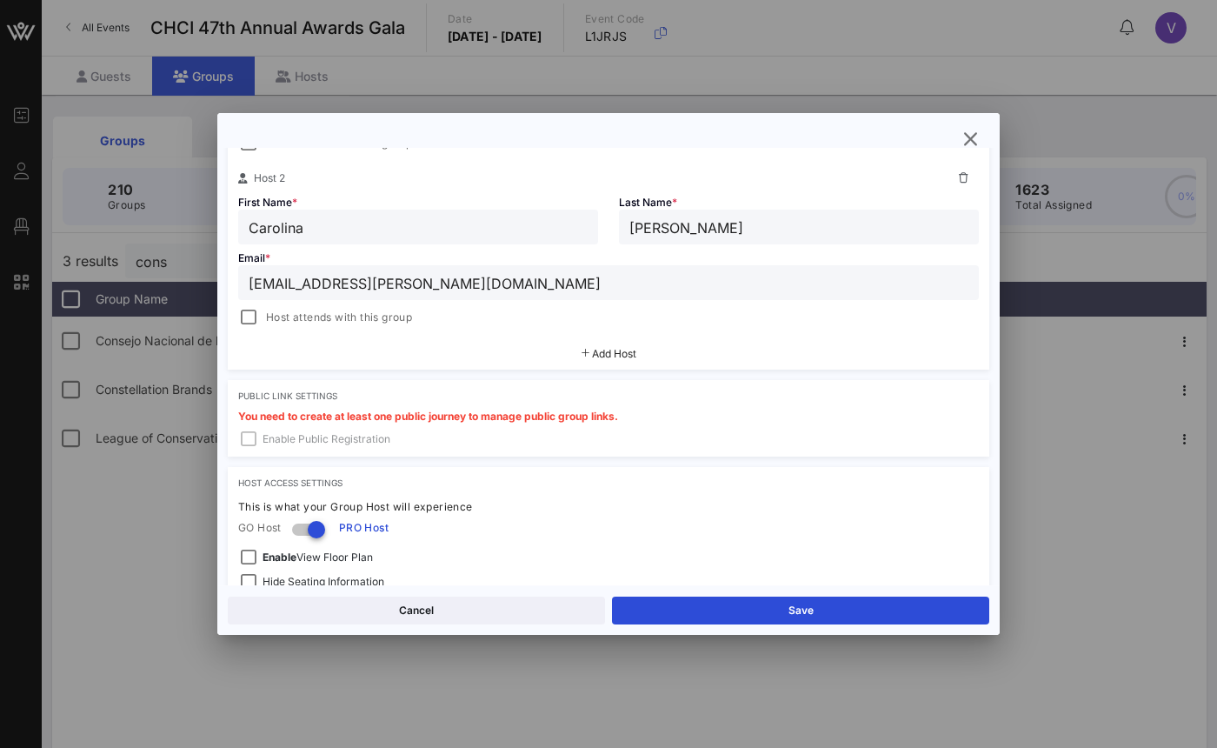
click at [246, 435] on div "You need to create at least one public journey to manage public group links. En…" at bounding box center [609, 433] width 762 height 45
click at [253, 437] on div "You need to create at least one public journey to manage public group links. En…" at bounding box center [609, 433] width 762 height 45
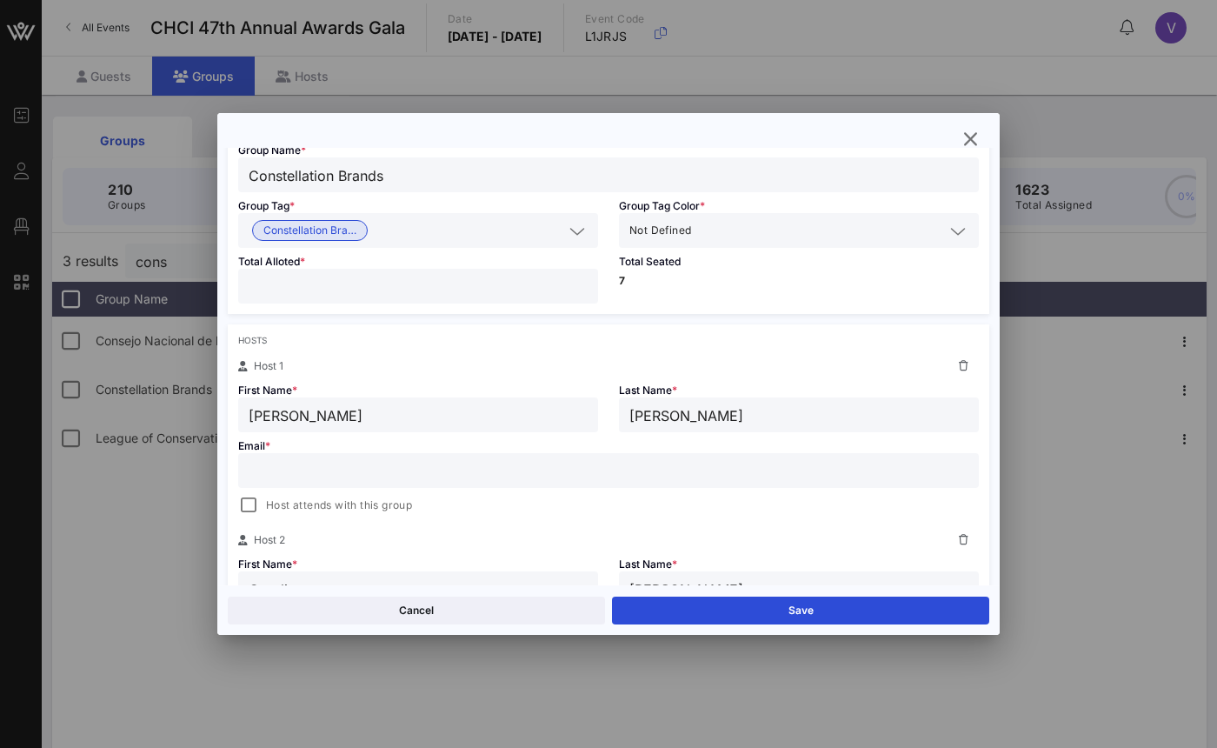
scroll to position [136, 0]
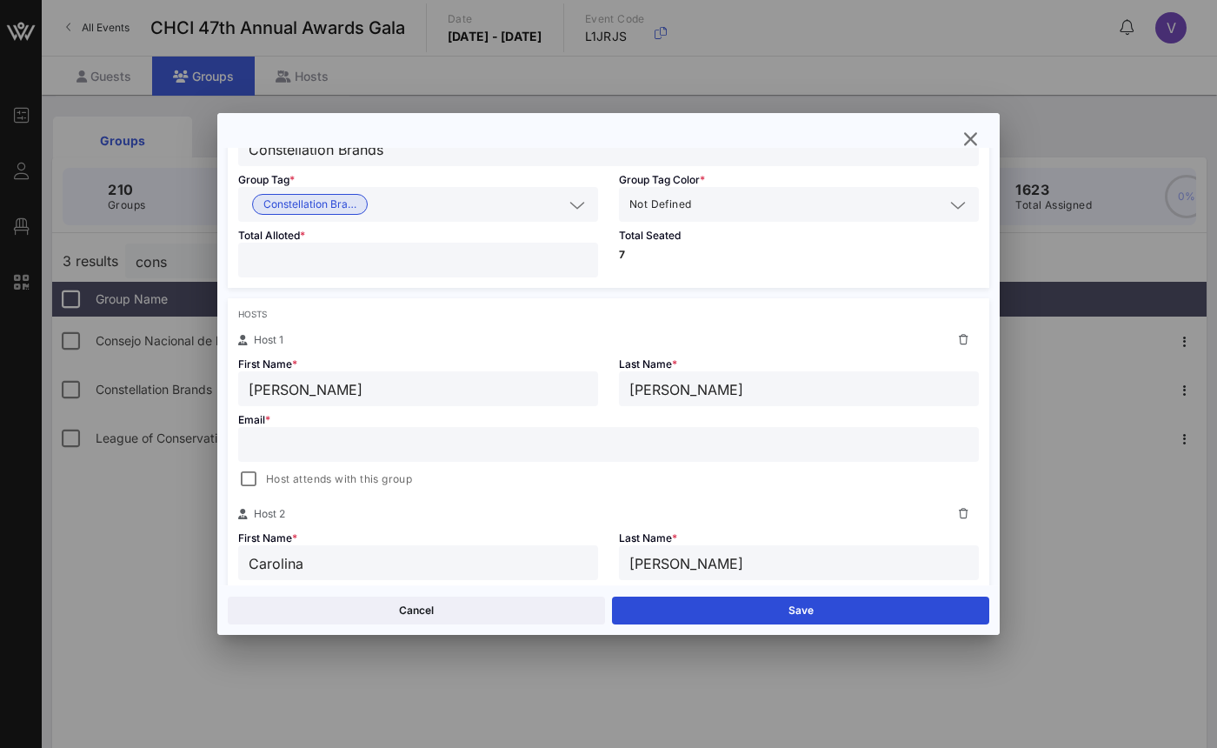
click at [759, 620] on button "Save" at bounding box center [800, 610] width 377 height 28
click at [965, 136] on icon "button" at bounding box center [970, 139] width 21 height 21
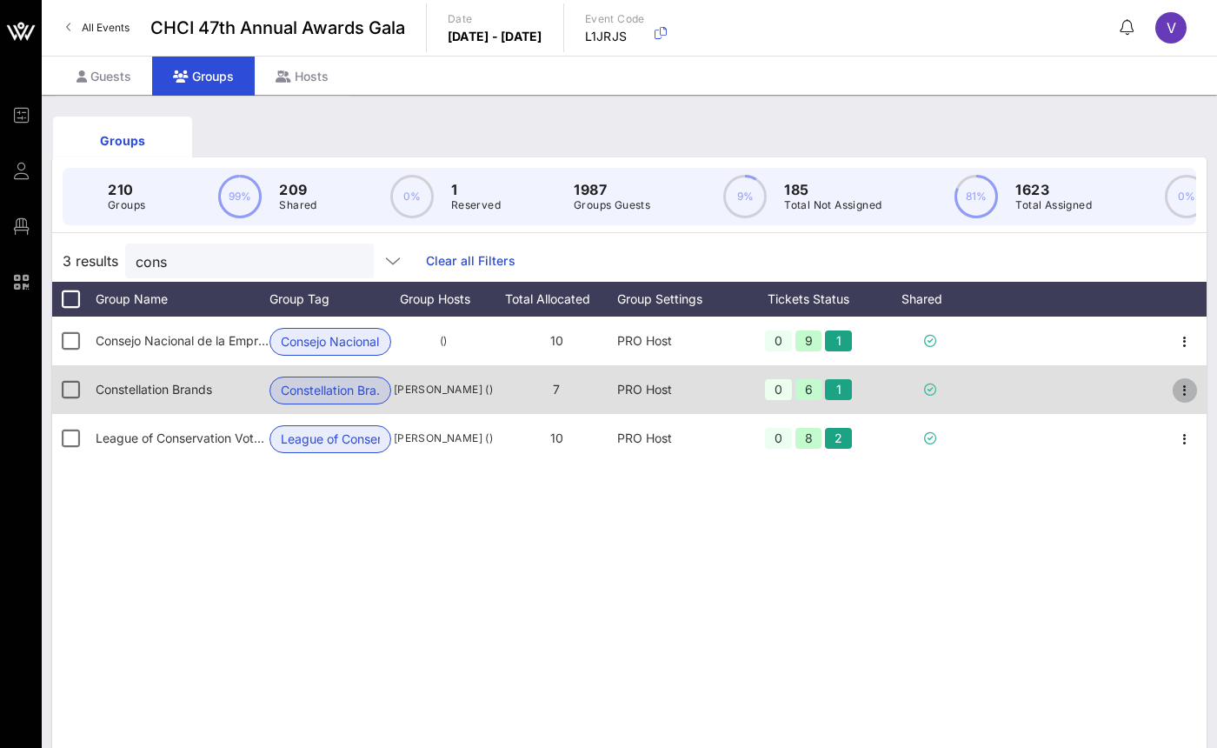
click at [1195, 397] on span "button" at bounding box center [1185, 390] width 24 height 21
click at [462, 398] on span "[PERSON_NAME] ()" at bounding box center [443, 389] width 104 height 17
click at [1187, 401] on icon "button" at bounding box center [1185, 390] width 21 height 21
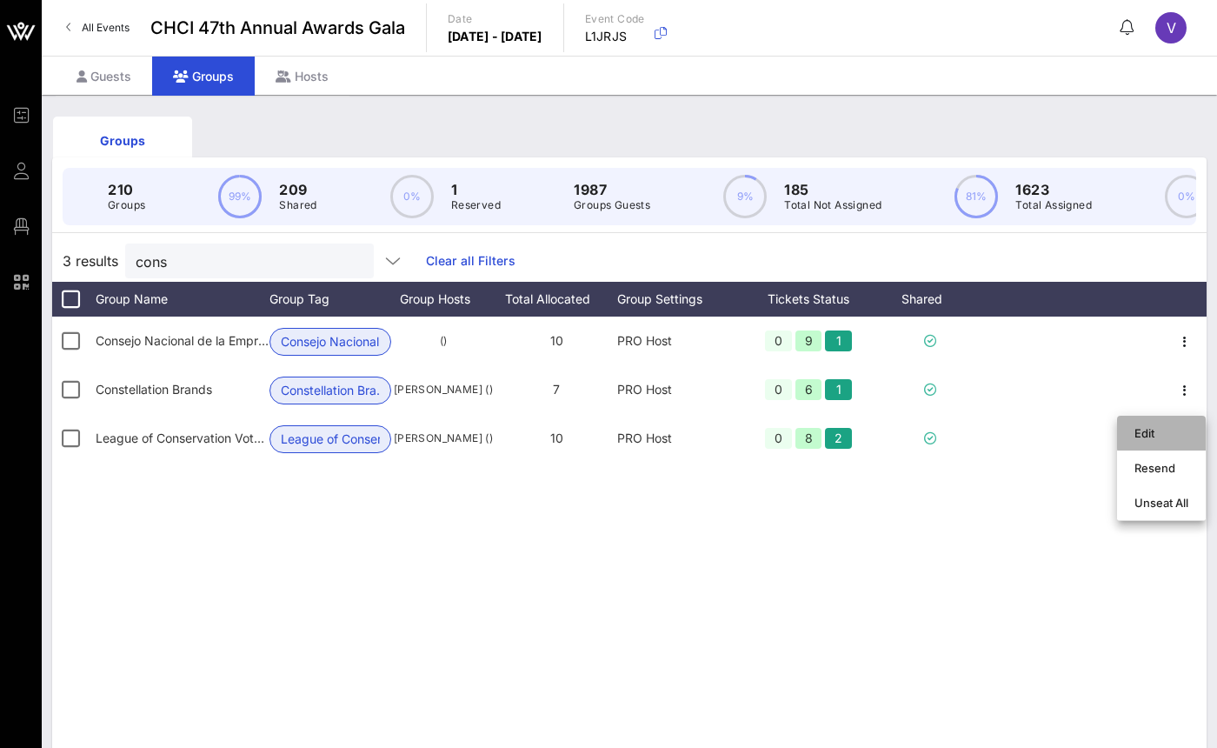
click at [1137, 431] on div "Edit" at bounding box center [1162, 433] width 54 height 14
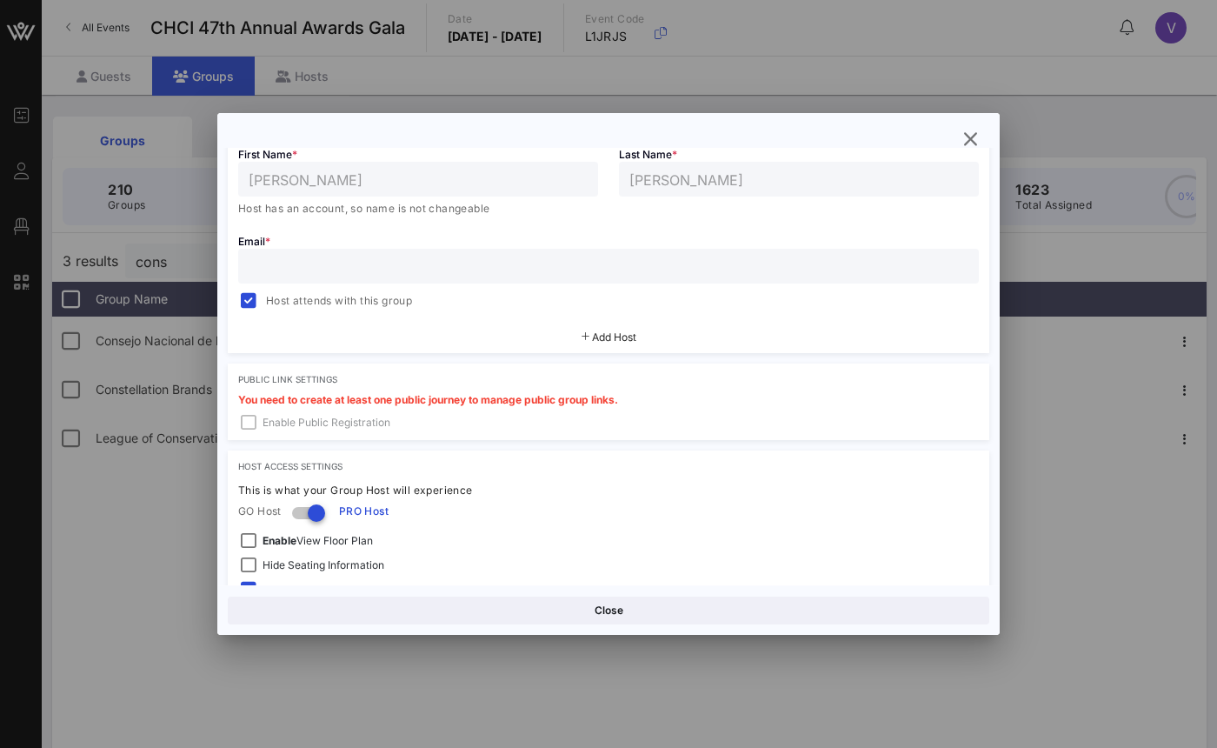
scroll to position [458, 0]
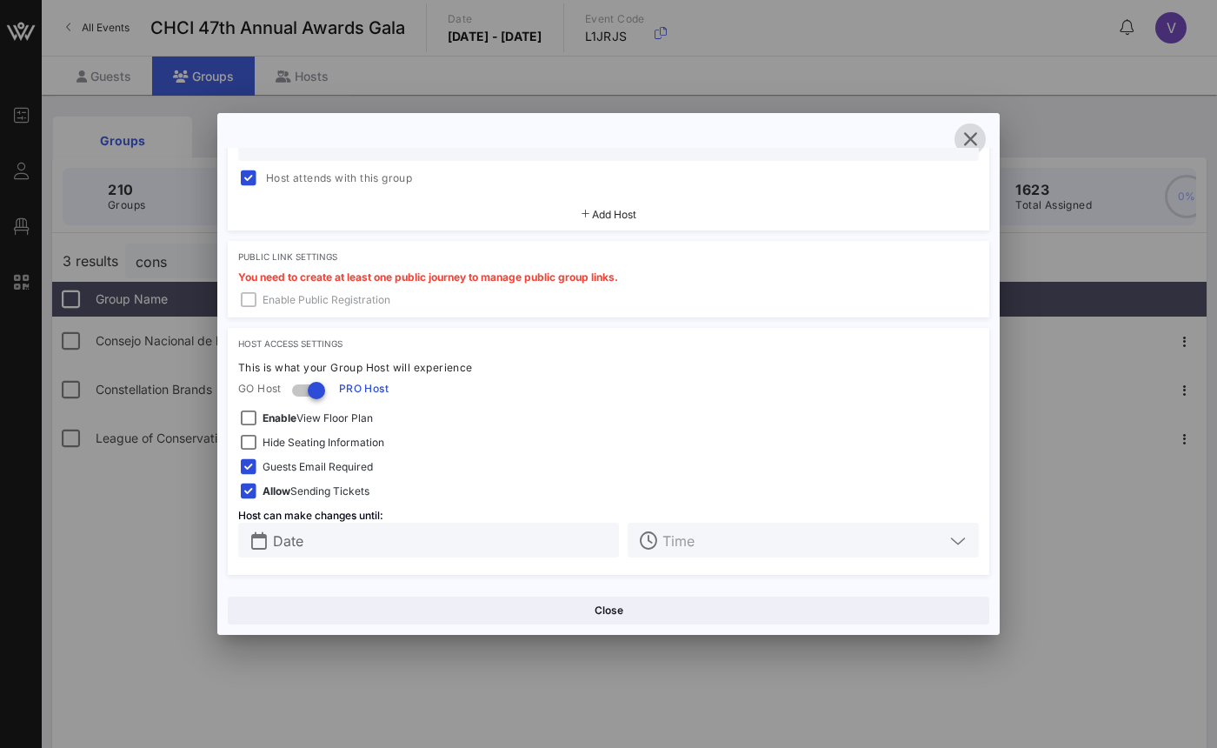
click at [969, 143] on icon "button" at bounding box center [970, 139] width 21 height 21
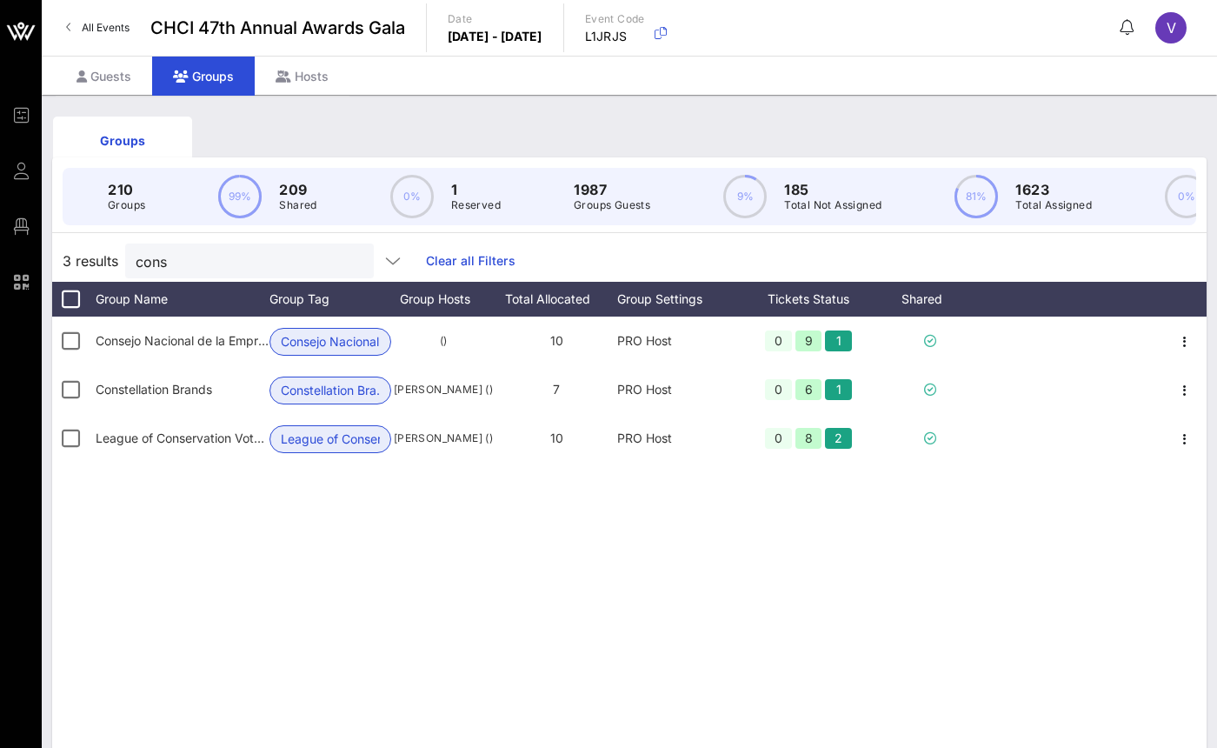
click at [911, 549] on div "Consejo Nacional de la Empresa Privada (CONEP) Consejo Nacional … () 10 PRO Hos…" at bounding box center [629, 577] width 1155 height 522
